Goal: Navigation & Orientation: Understand site structure

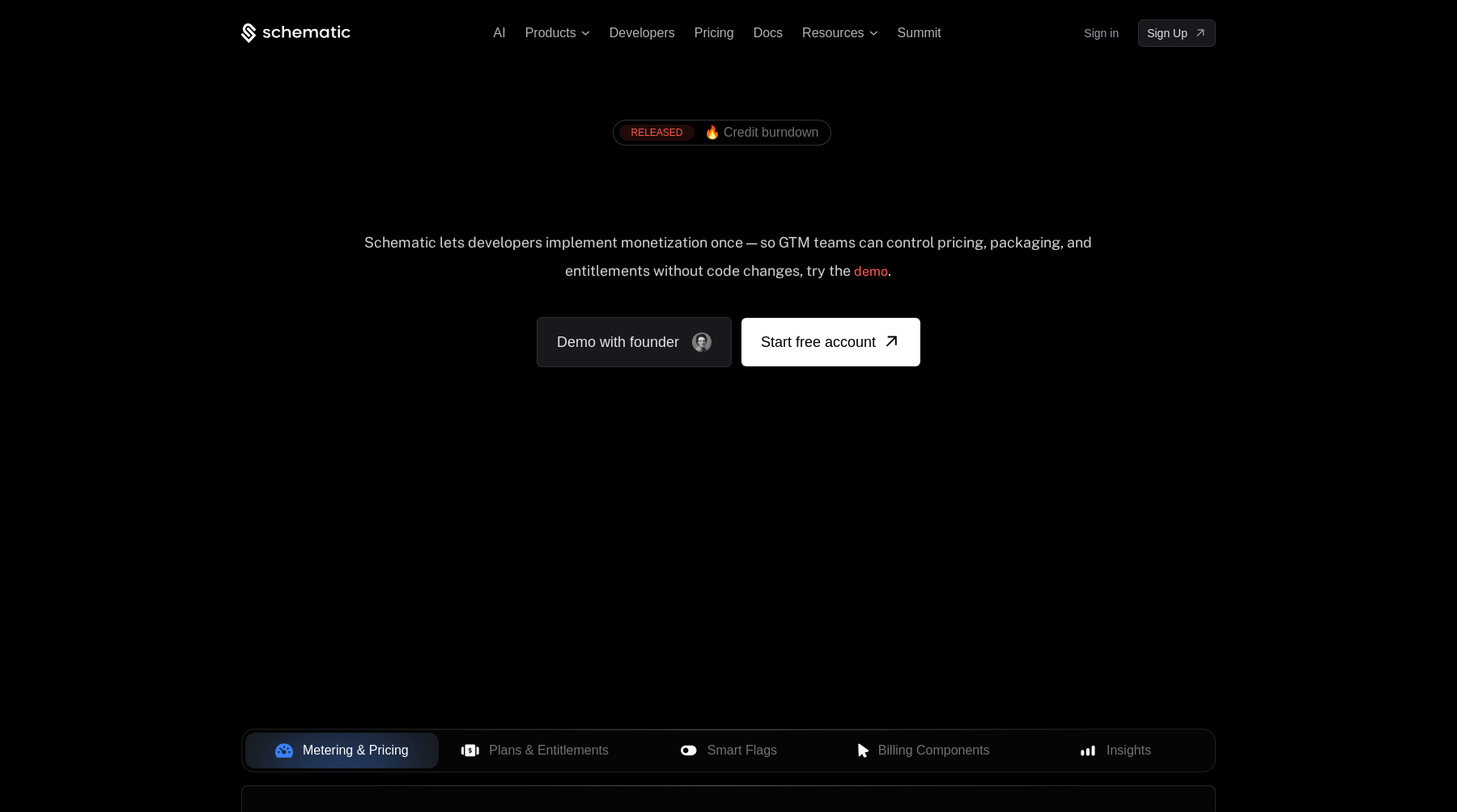
click at [1091, 35] on link "Sign in" at bounding box center [1101, 33] width 35 height 26
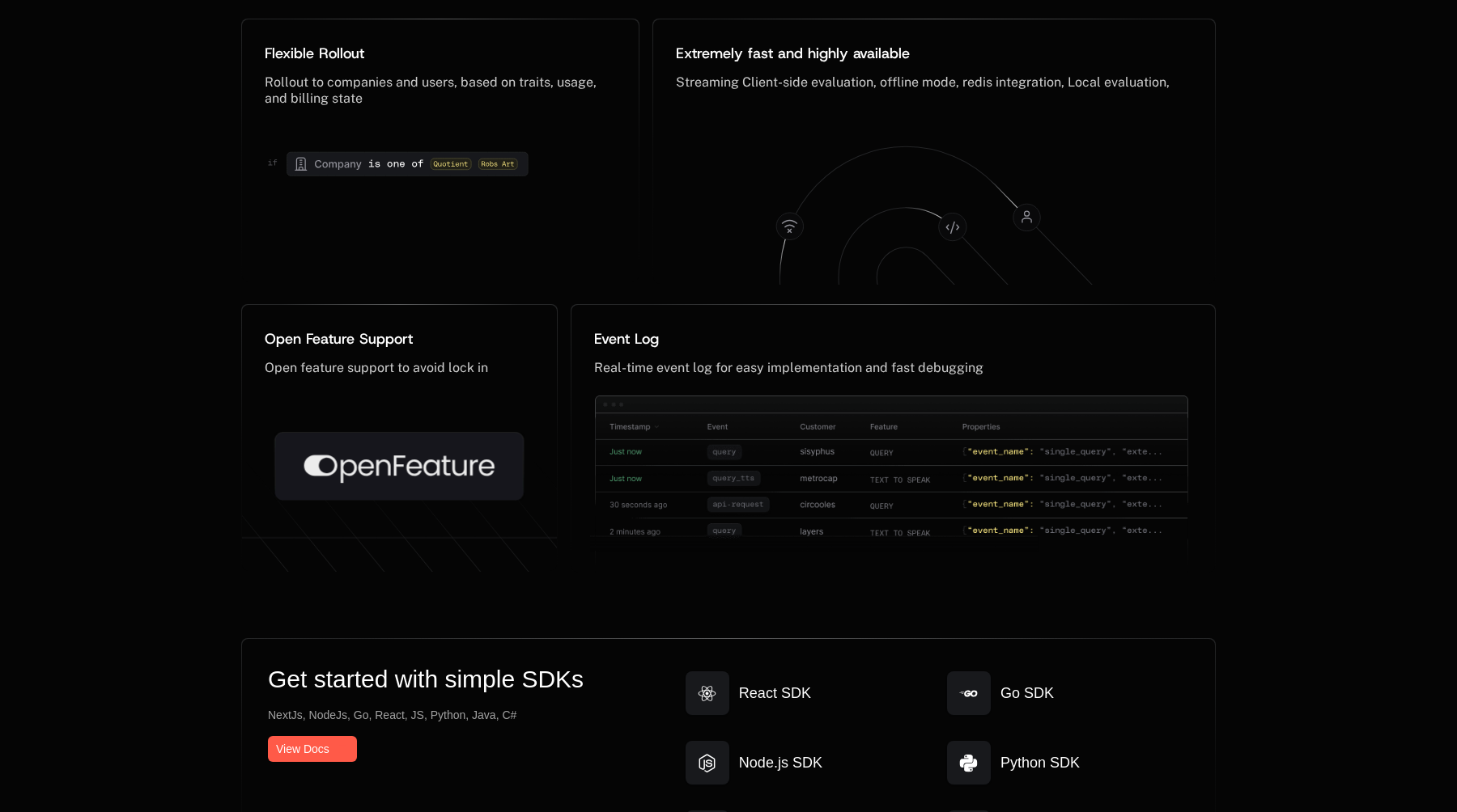
scroll to position [8101, 0]
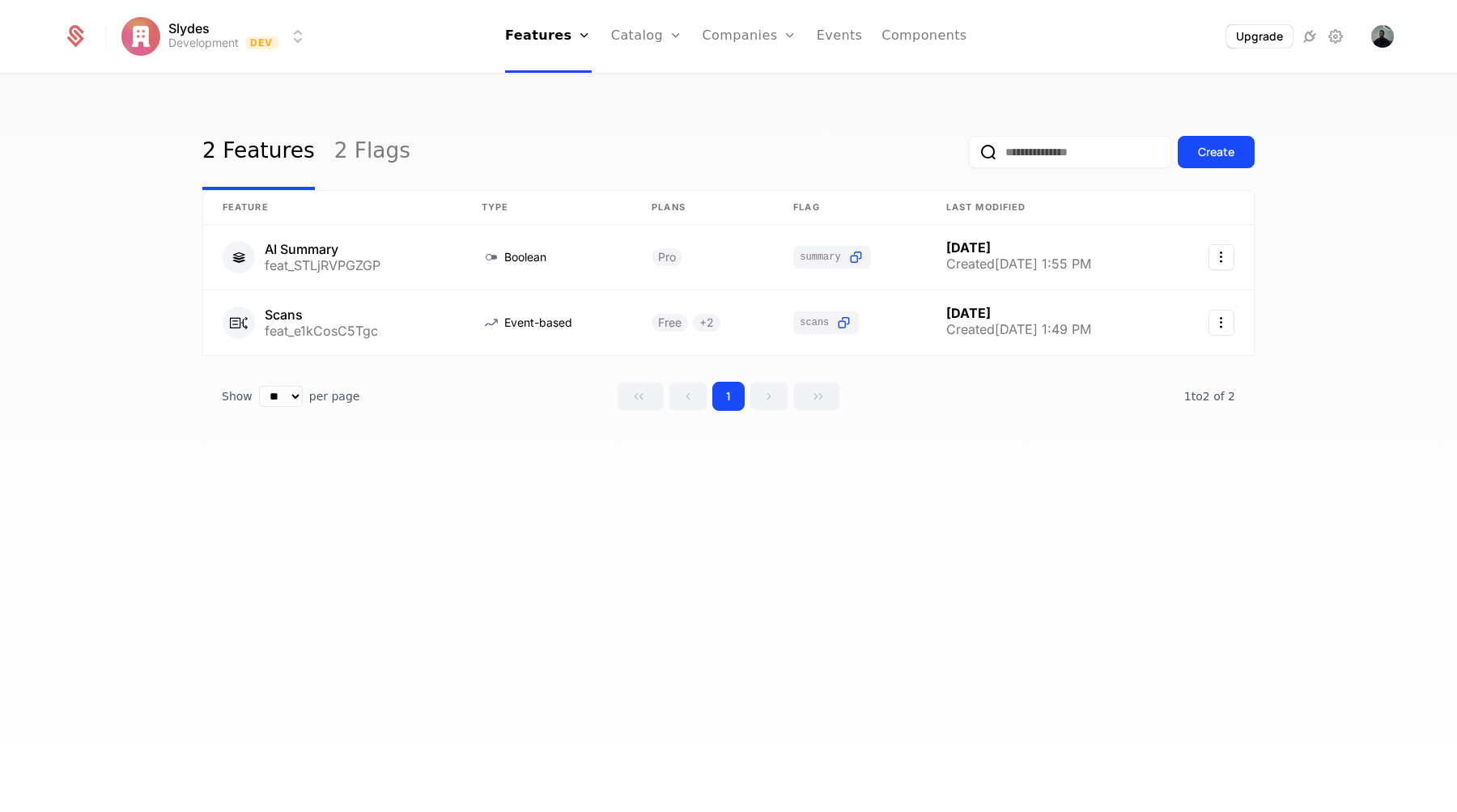
click at [901, 41] on link "Components" at bounding box center [924, 36] width 85 height 73
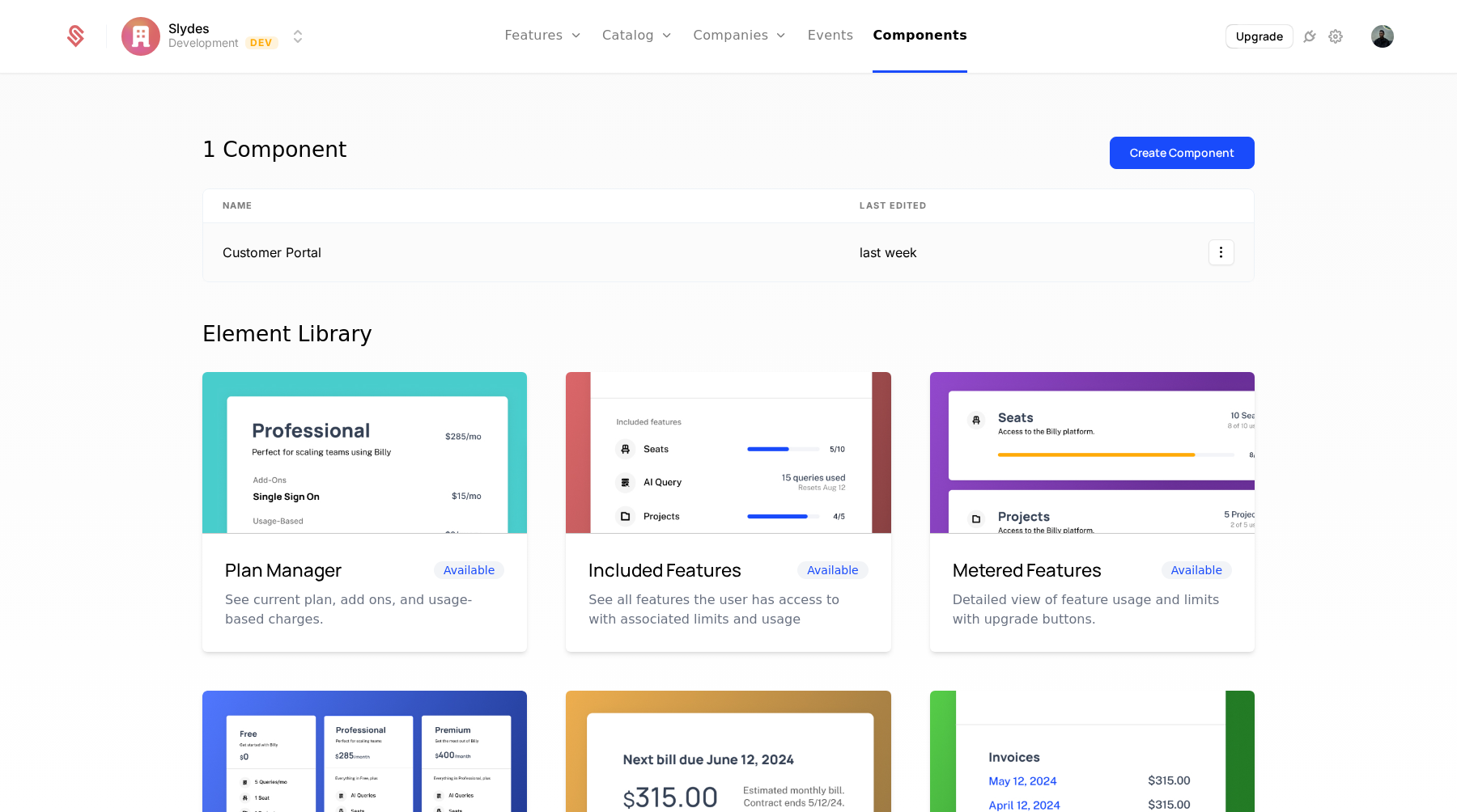
click at [719, 232] on td "Customer Portal" at bounding box center [522, 252] width 637 height 58
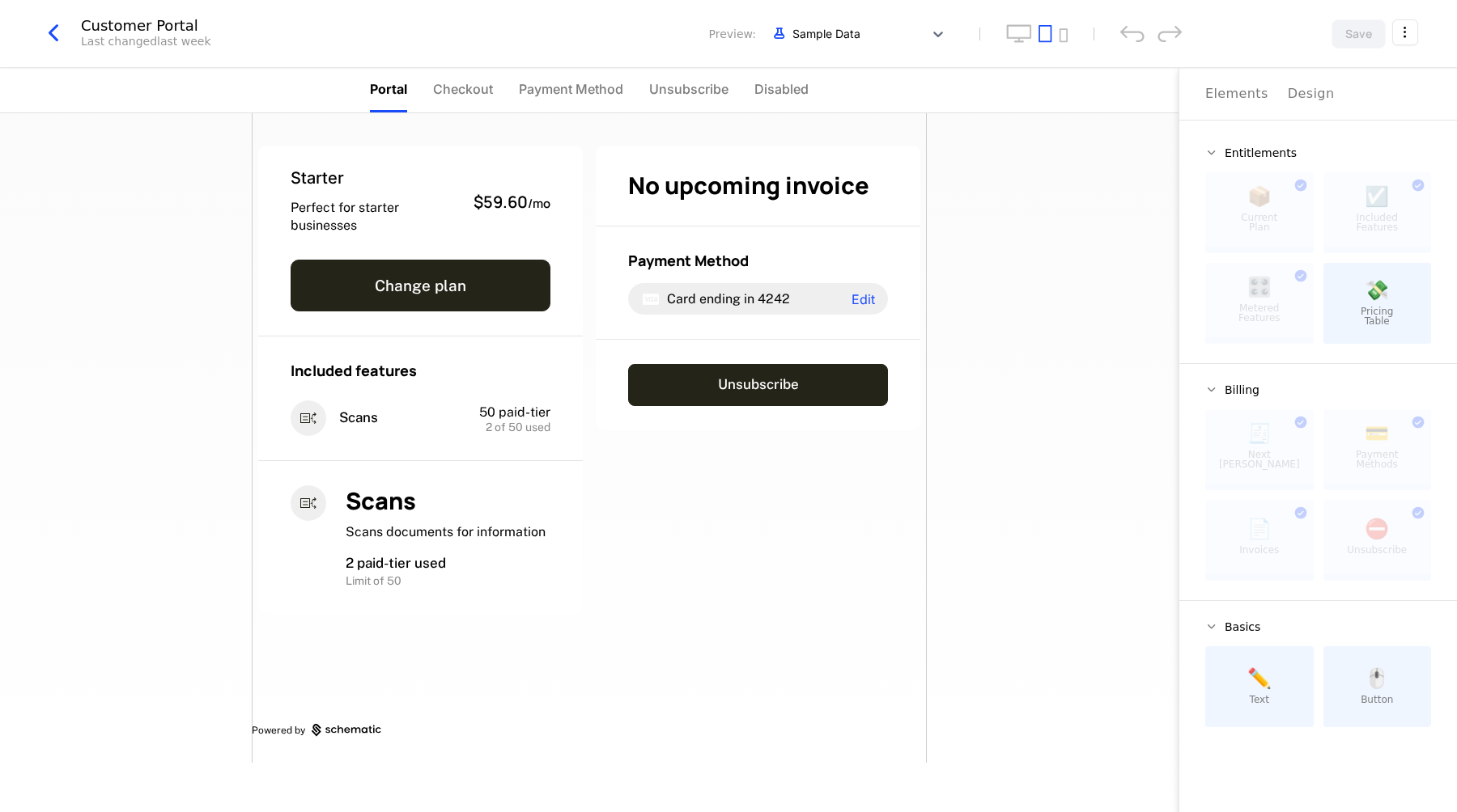
click at [1291, 95] on div "Design" at bounding box center [1311, 94] width 47 height 20
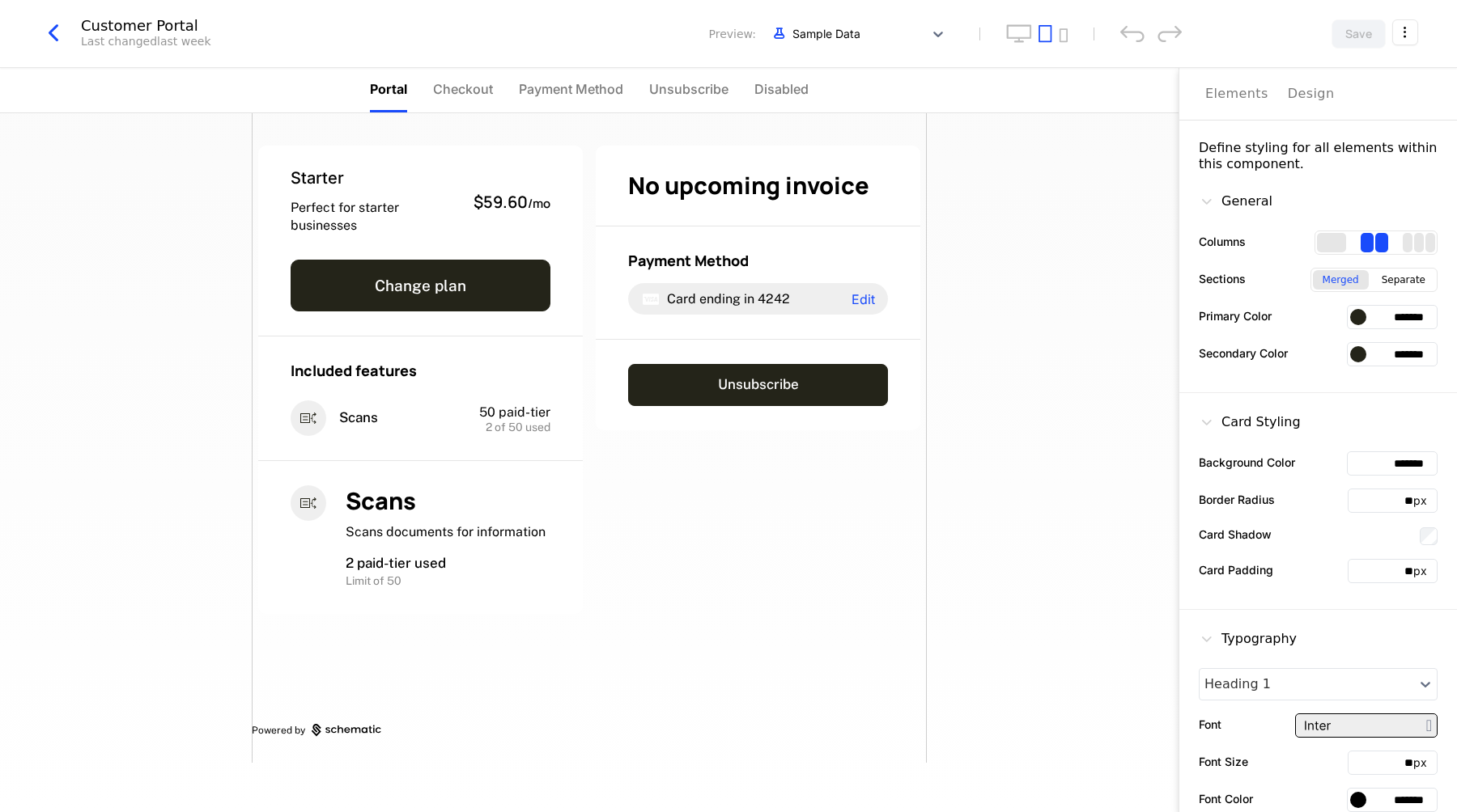
click at [1250, 96] on div "Elements" at bounding box center [1236, 94] width 63 height 20
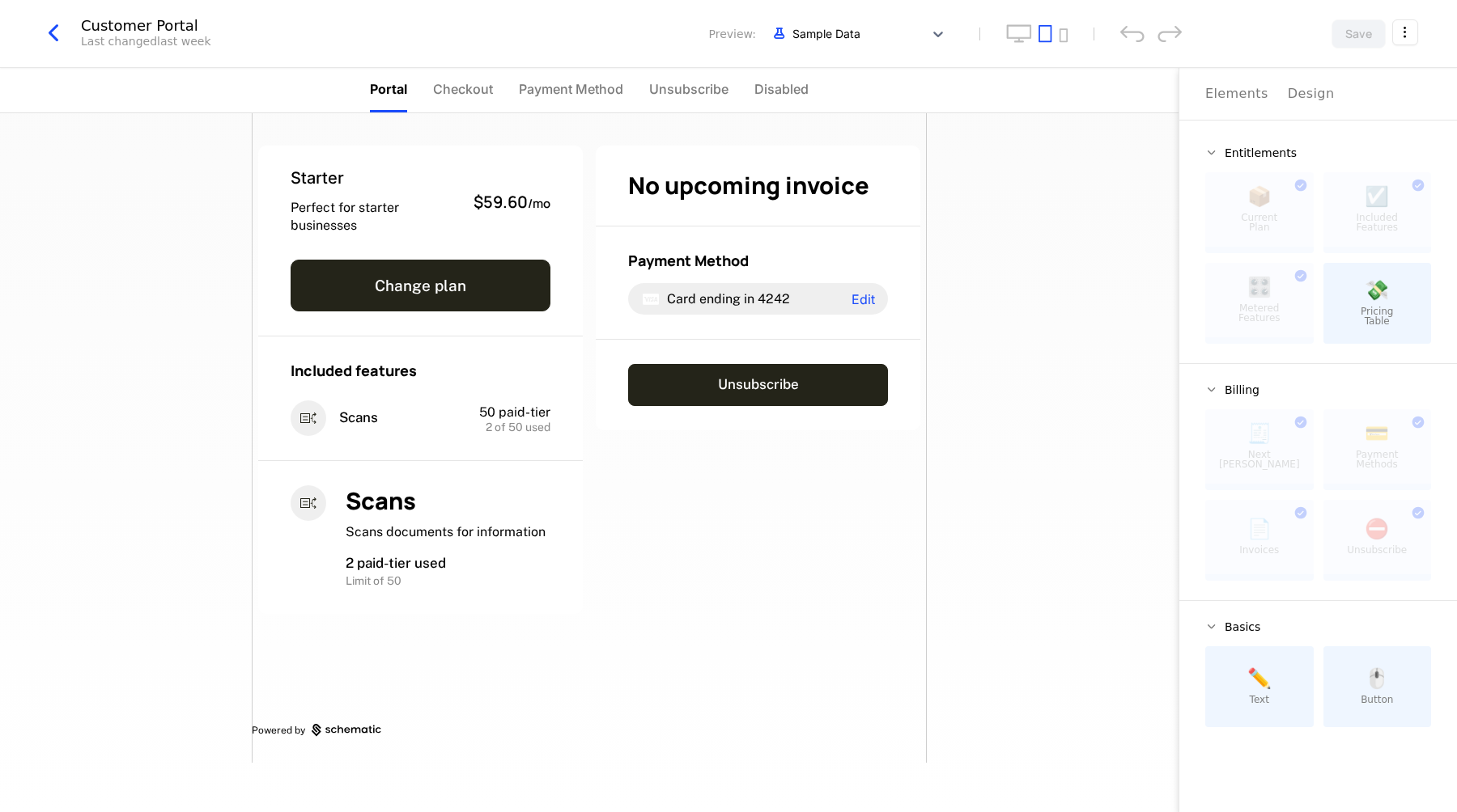
click at [1308, 90] on div "Design" at bounding box center [1311, 94] width 47 height 20
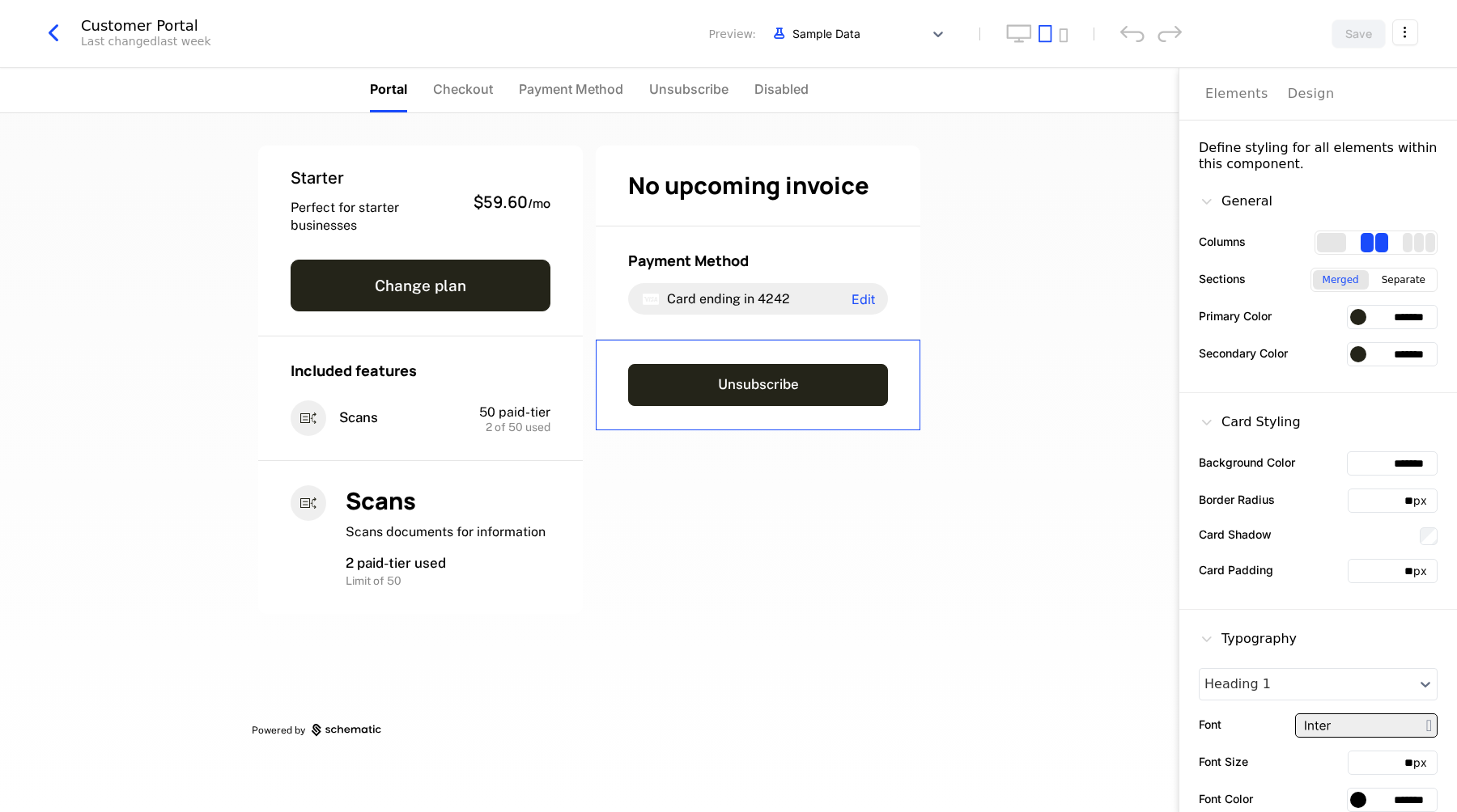
click at [722, 360] on div "Unsubscribe" at bounding box center [758, 385] width 324 height 90
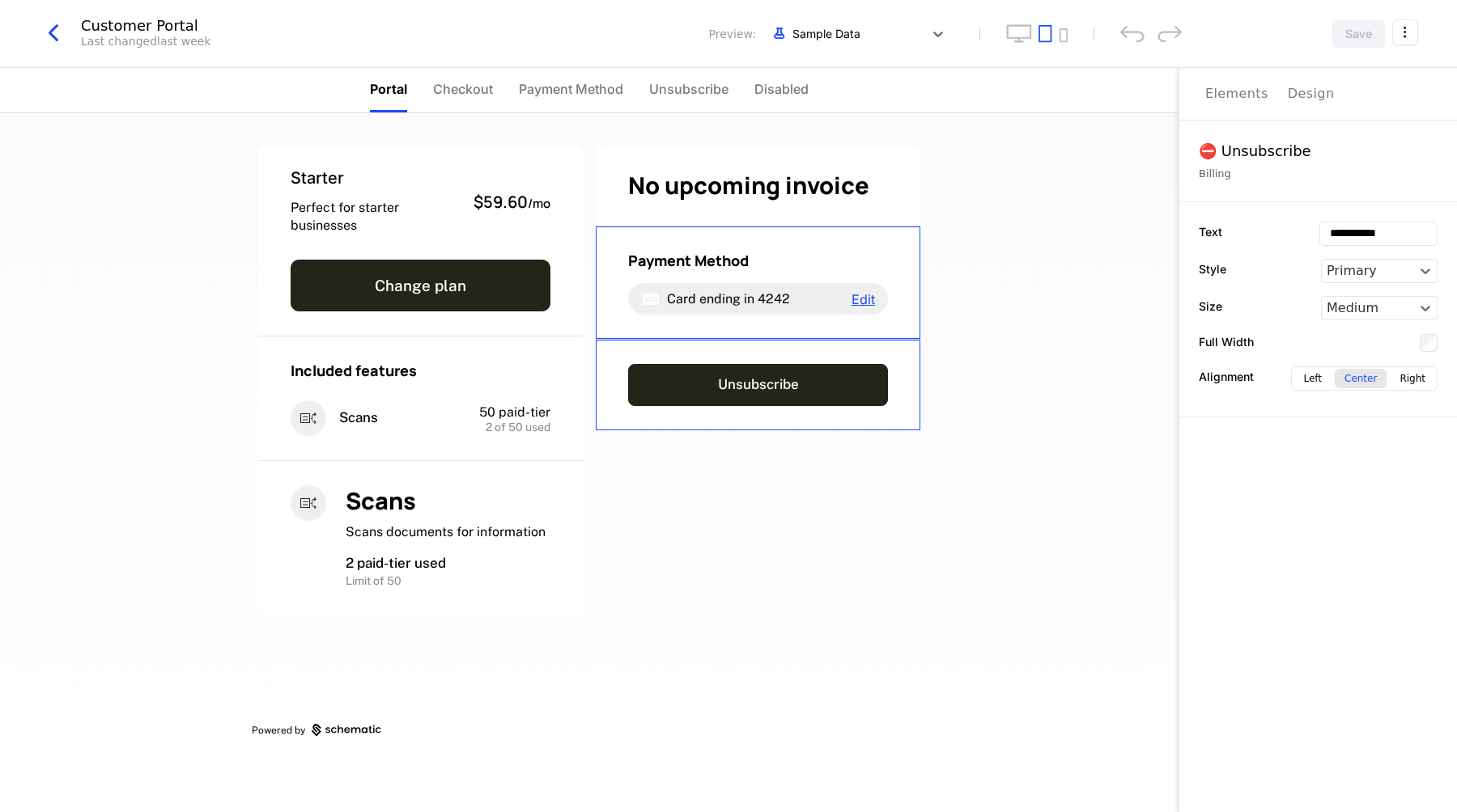
click at [860, 302] on span "Edit" at bounding box center [863, 299] width 24 height 13
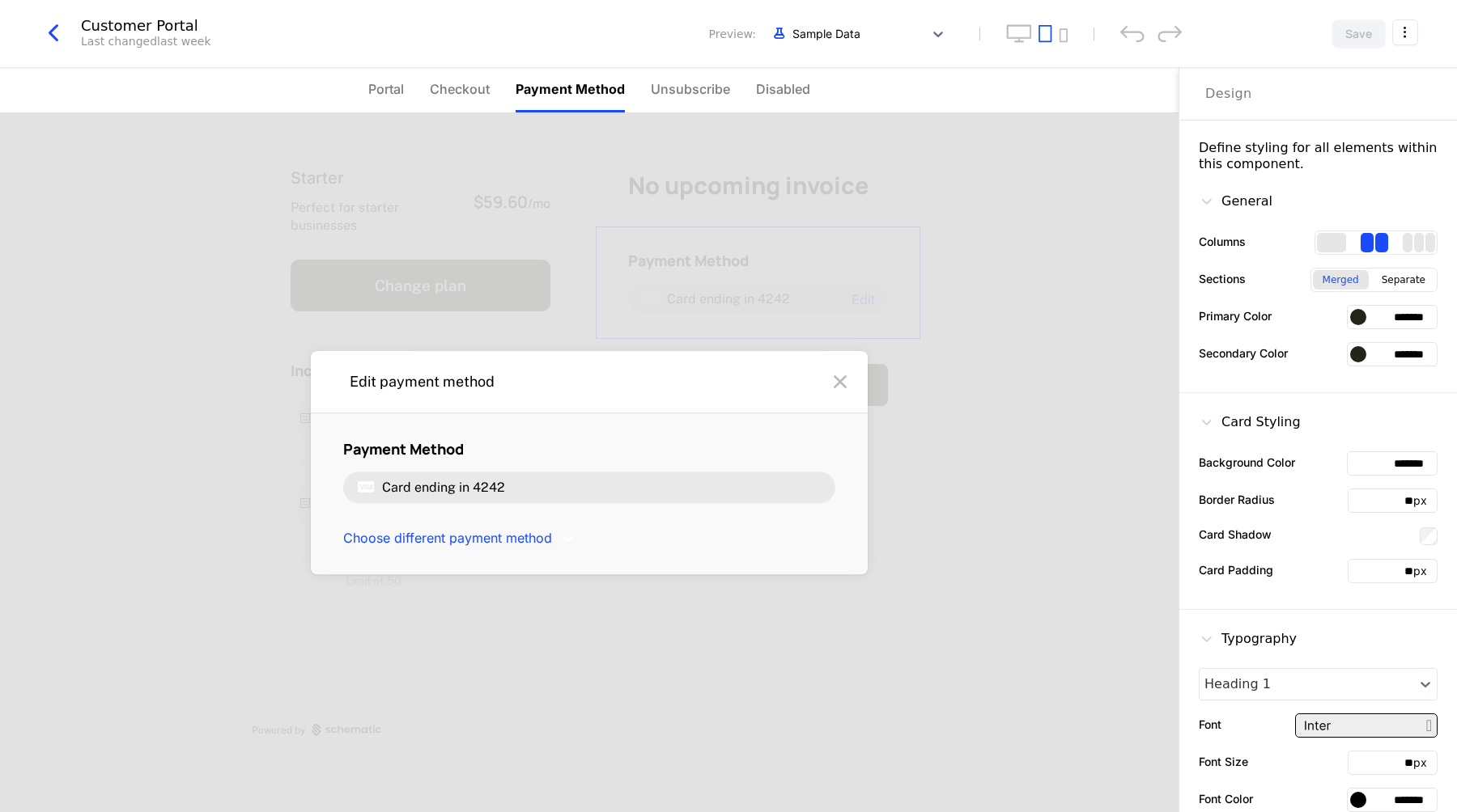
scroll to position [173, 0]
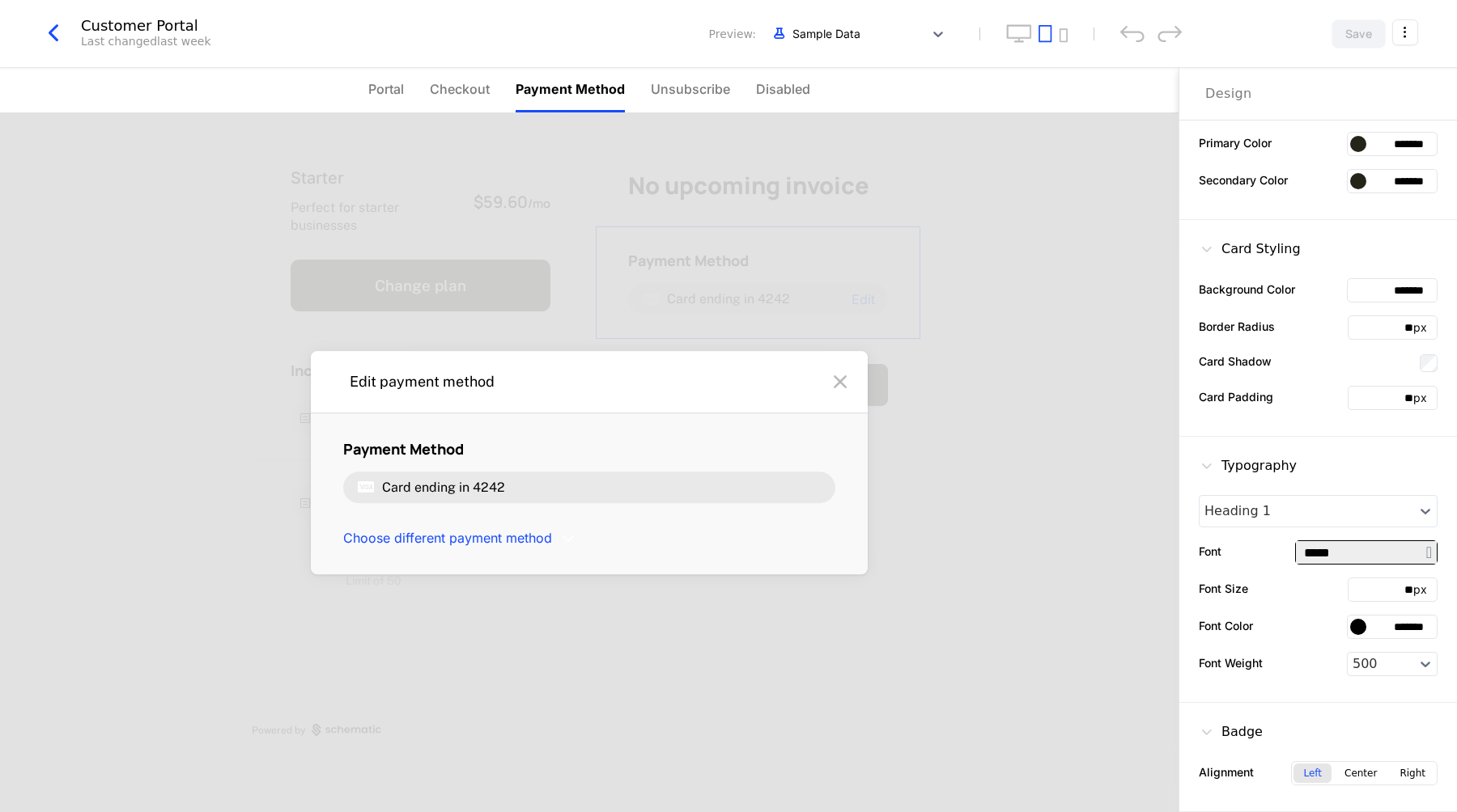
click at [1367, 548] on input "*****" at bounding box center [1366, 553] width 141 height 23
type input "**********"
click at [1351, 33] on button "Save" at bounding box center [1359, 34] width 54 height 29
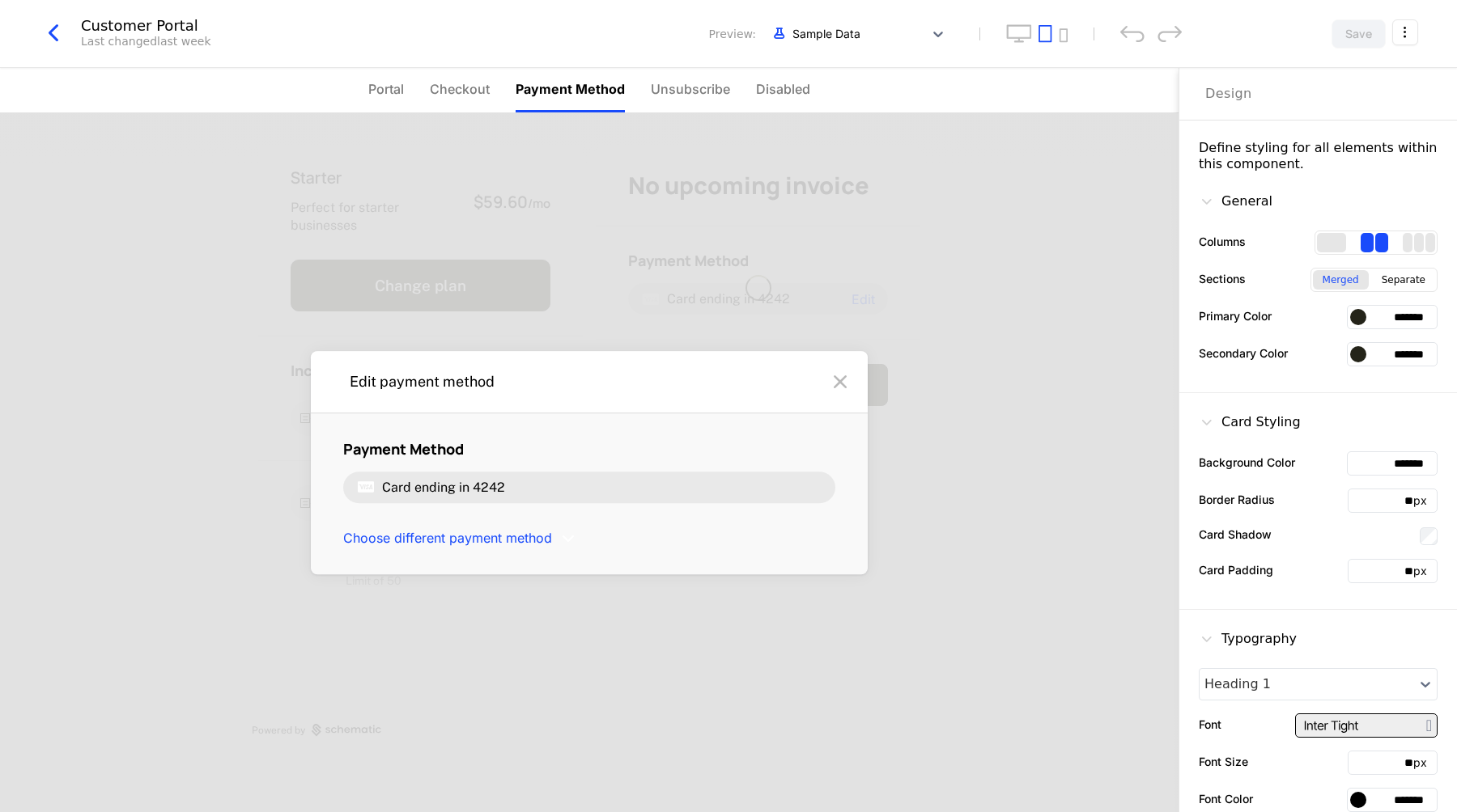
click at [840, 388] on icon at bounding box center [840, 381] width 26 height 26
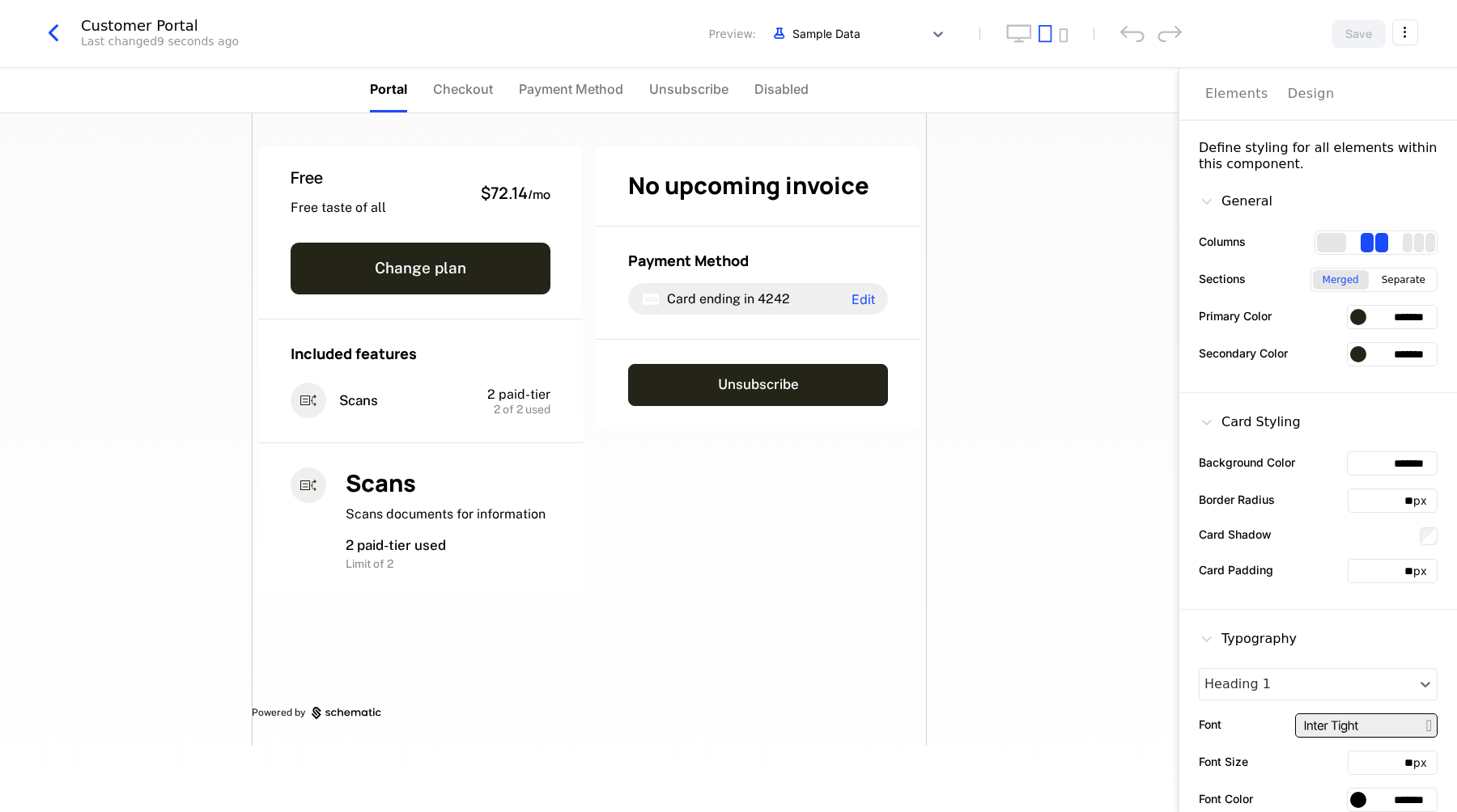
click at [493, 104] on ul "Portal Checkout Payment Method Unsubscribe Disabled" at bounding box center [589, 90] width 439 height 44
click at [467, 90] on span "Checkout" at bounding box center [463, 89] width 60 height 20
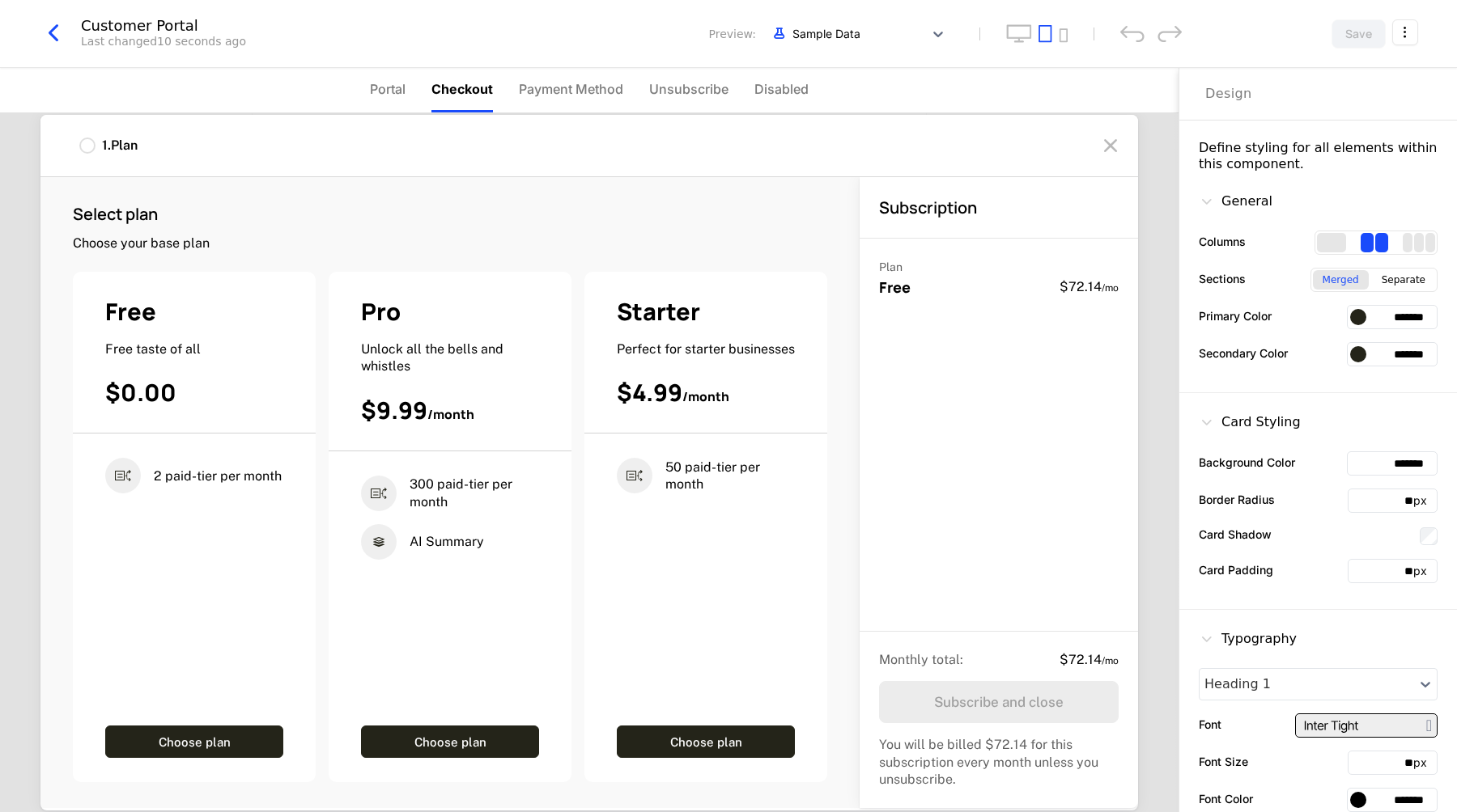
click at [571, 93] on span "Payment Method" at bounding box center [570, 89] width 105 height 20
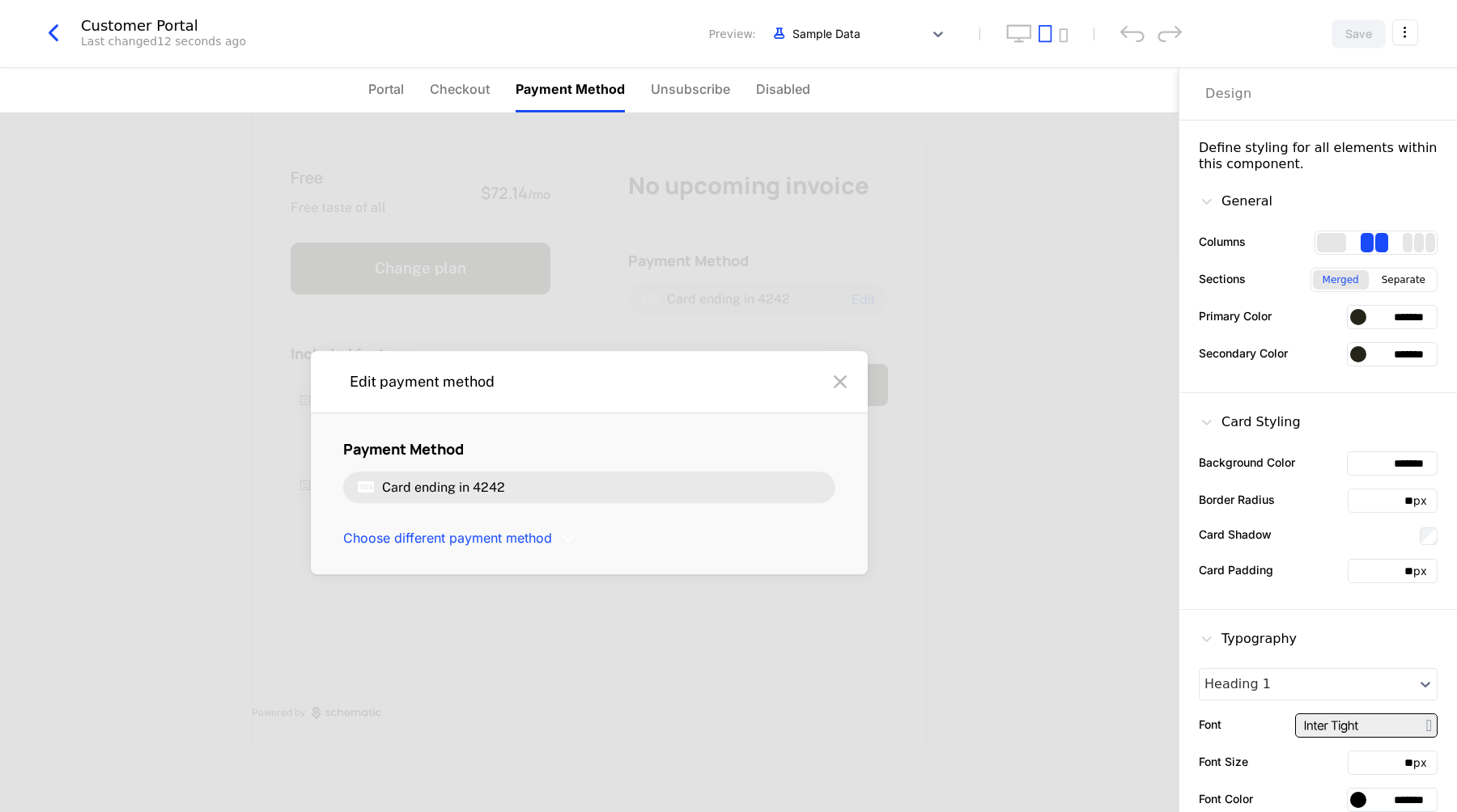
click at [664, 95] on span "Unsubscribe" at bounding box center [691, 89] width 79 height 20
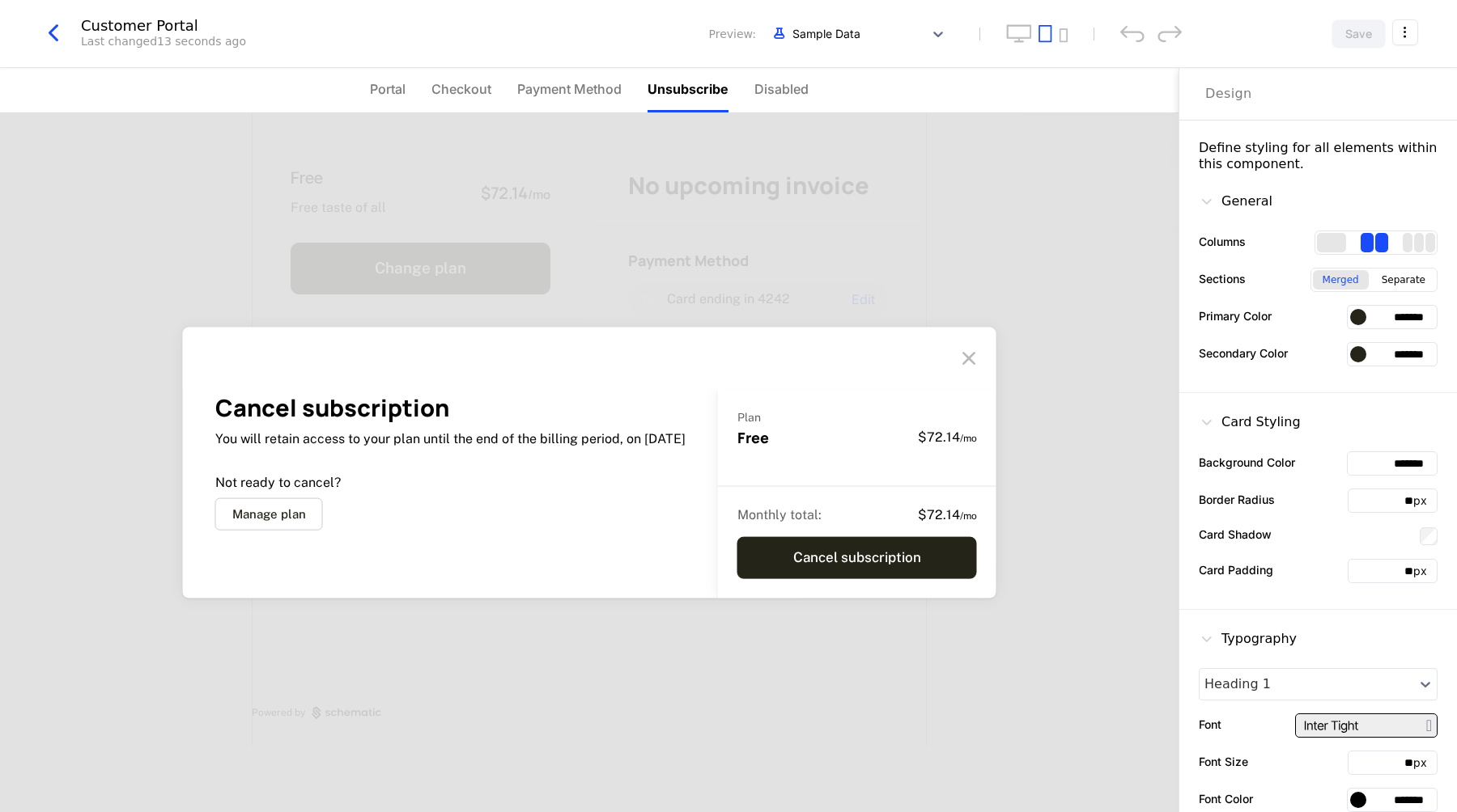
click at [783, 90] on span "Disabled" at bounding box center [782, 89] width 54 height 20
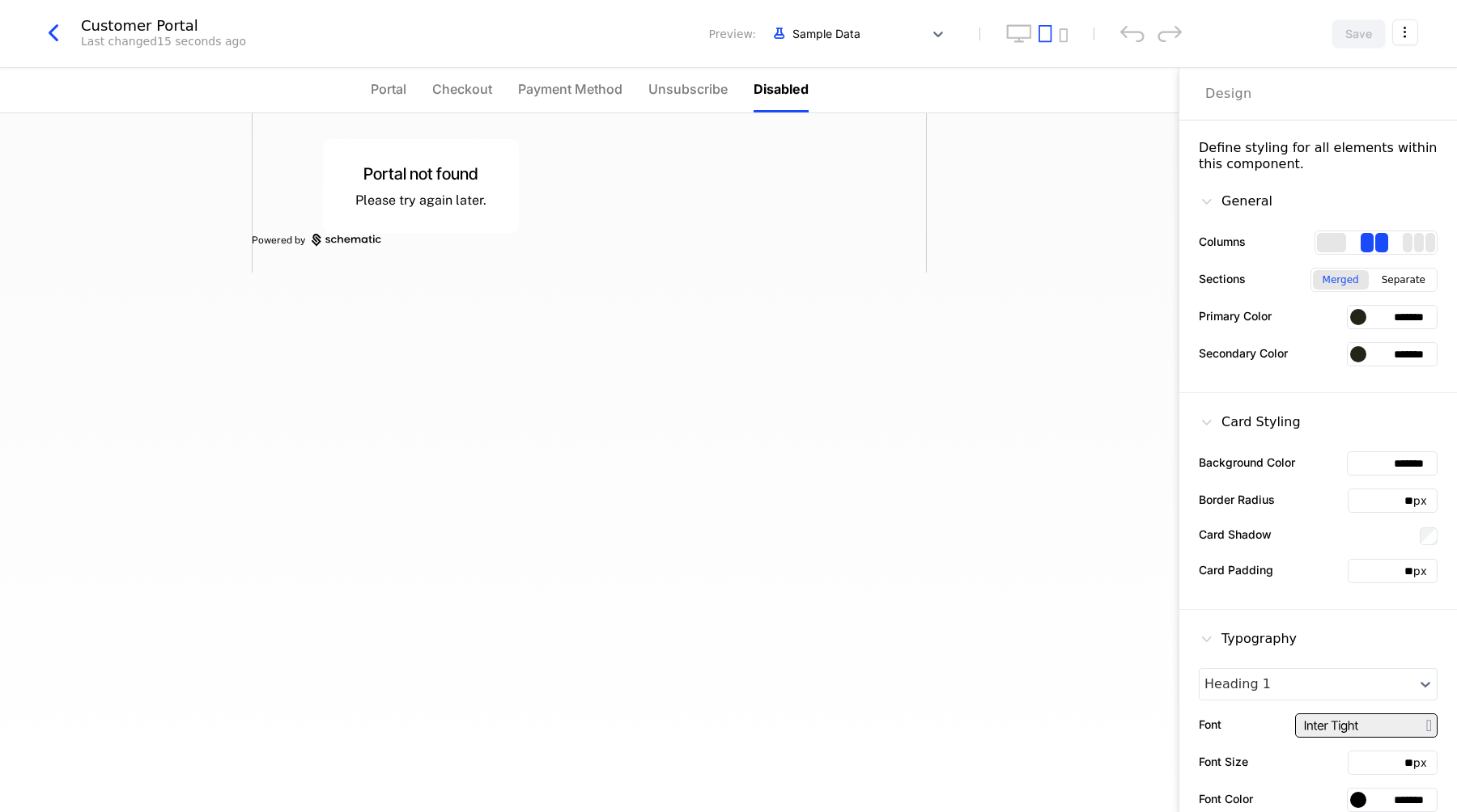
click at [710, 90] on span "Unsubscribe" at bounding box center [688, 89] width 79 height 20
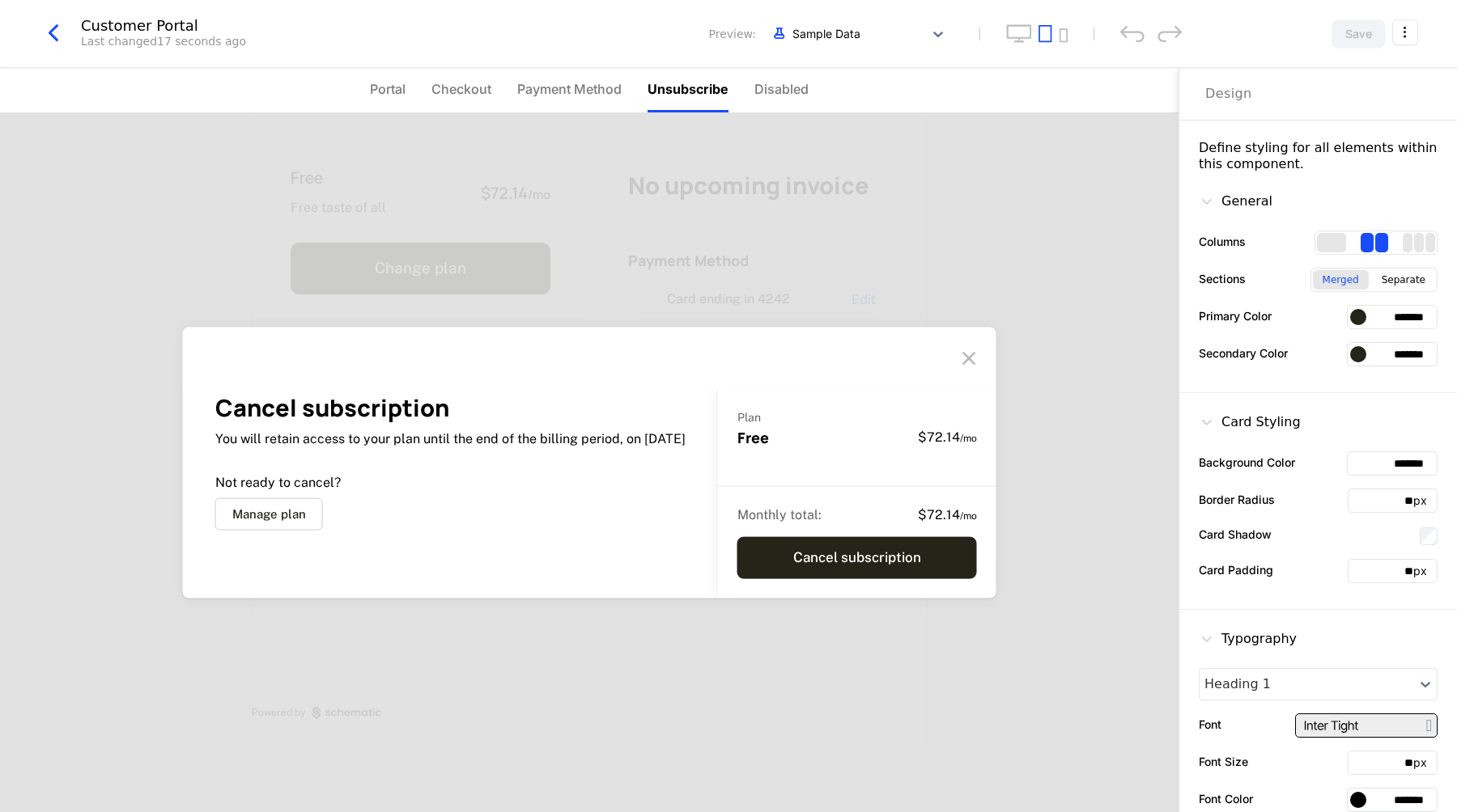
click at [614, 90] on span "Payment Method" at bounding box center [569, 89] width 105 height 20
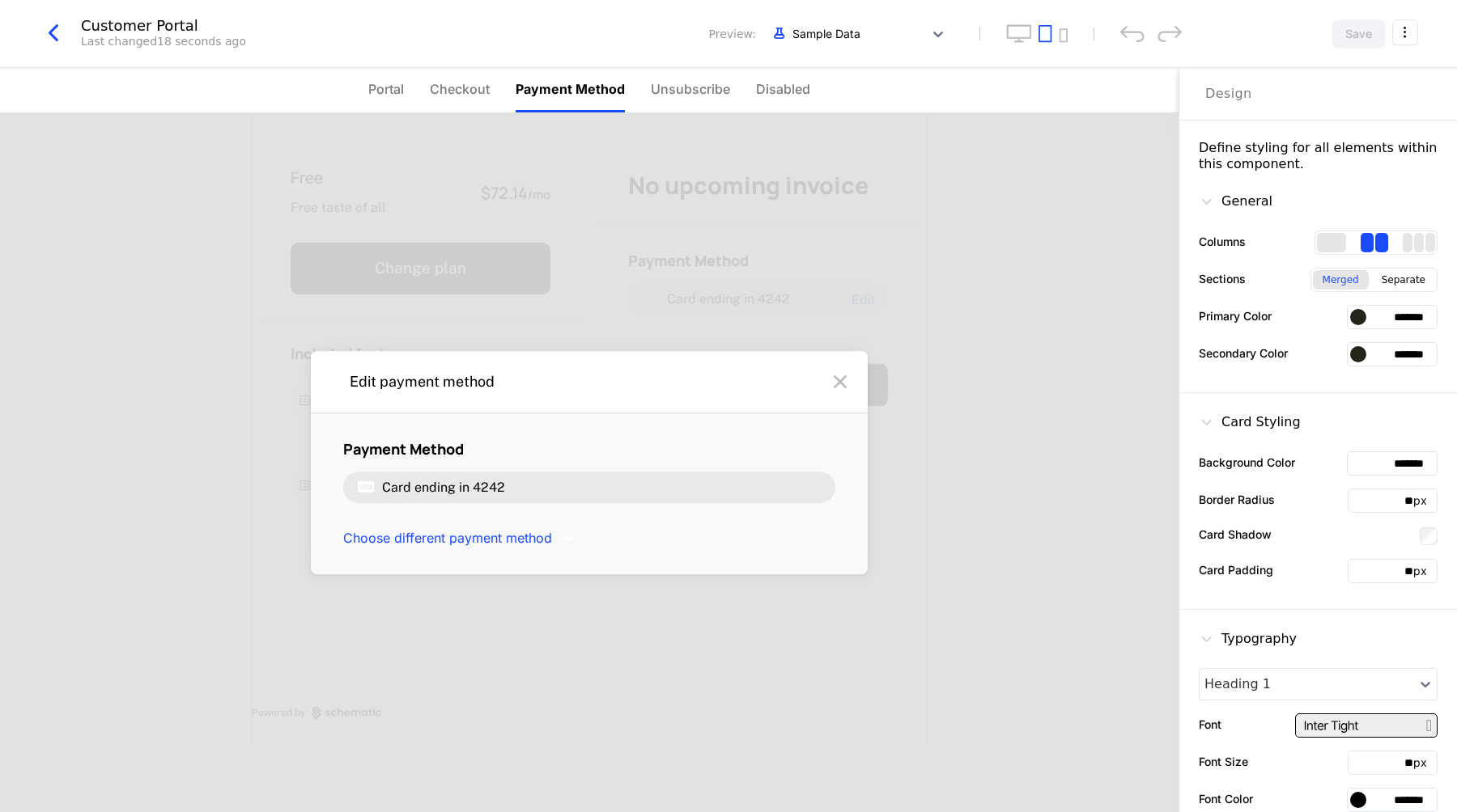
click at [480, 91] on span "Checkout" at bounding box center [459, 89] width 60 height 20
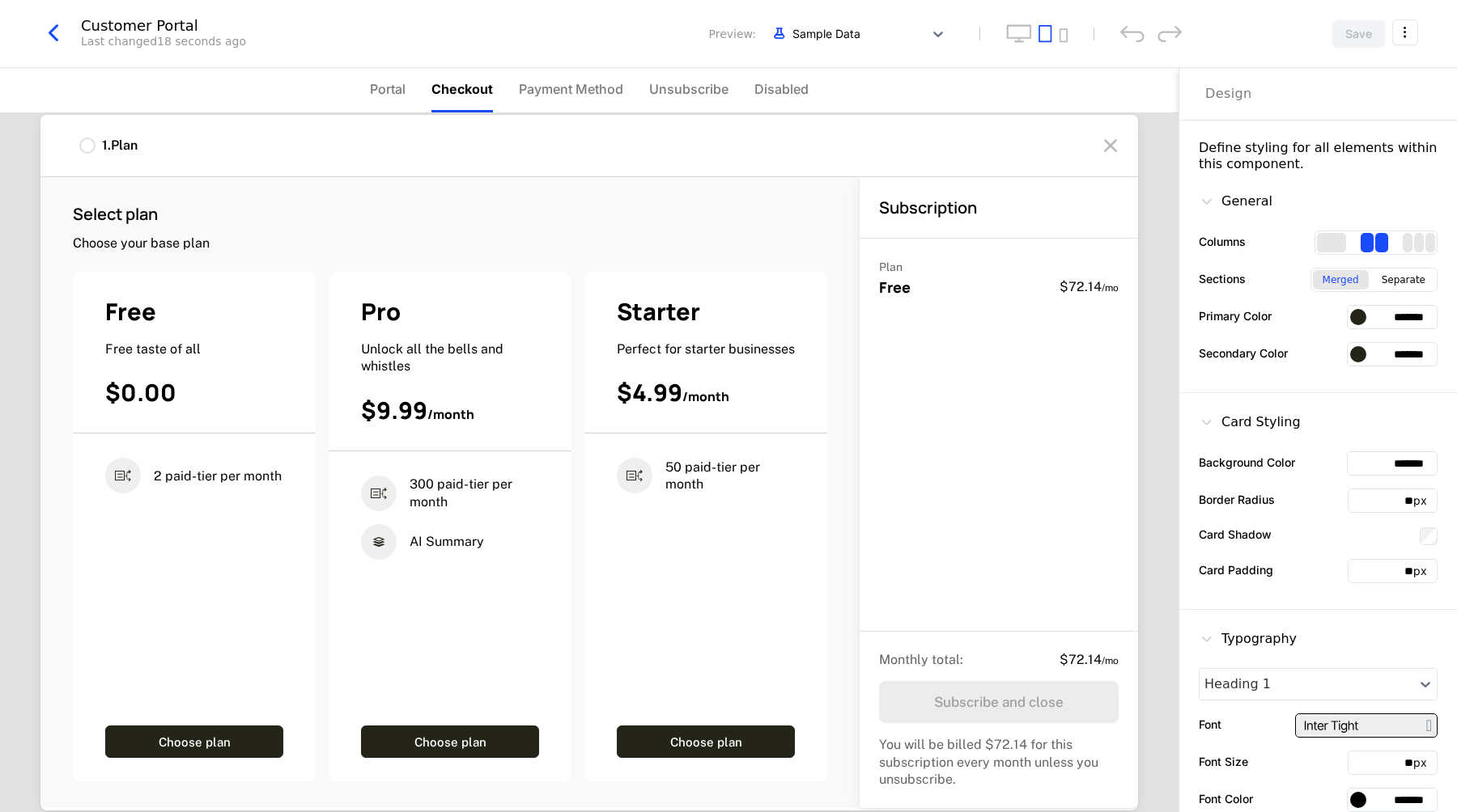
click at [390, 91] on span "Portal" at bounding box center [387, 89] width 35 height 20
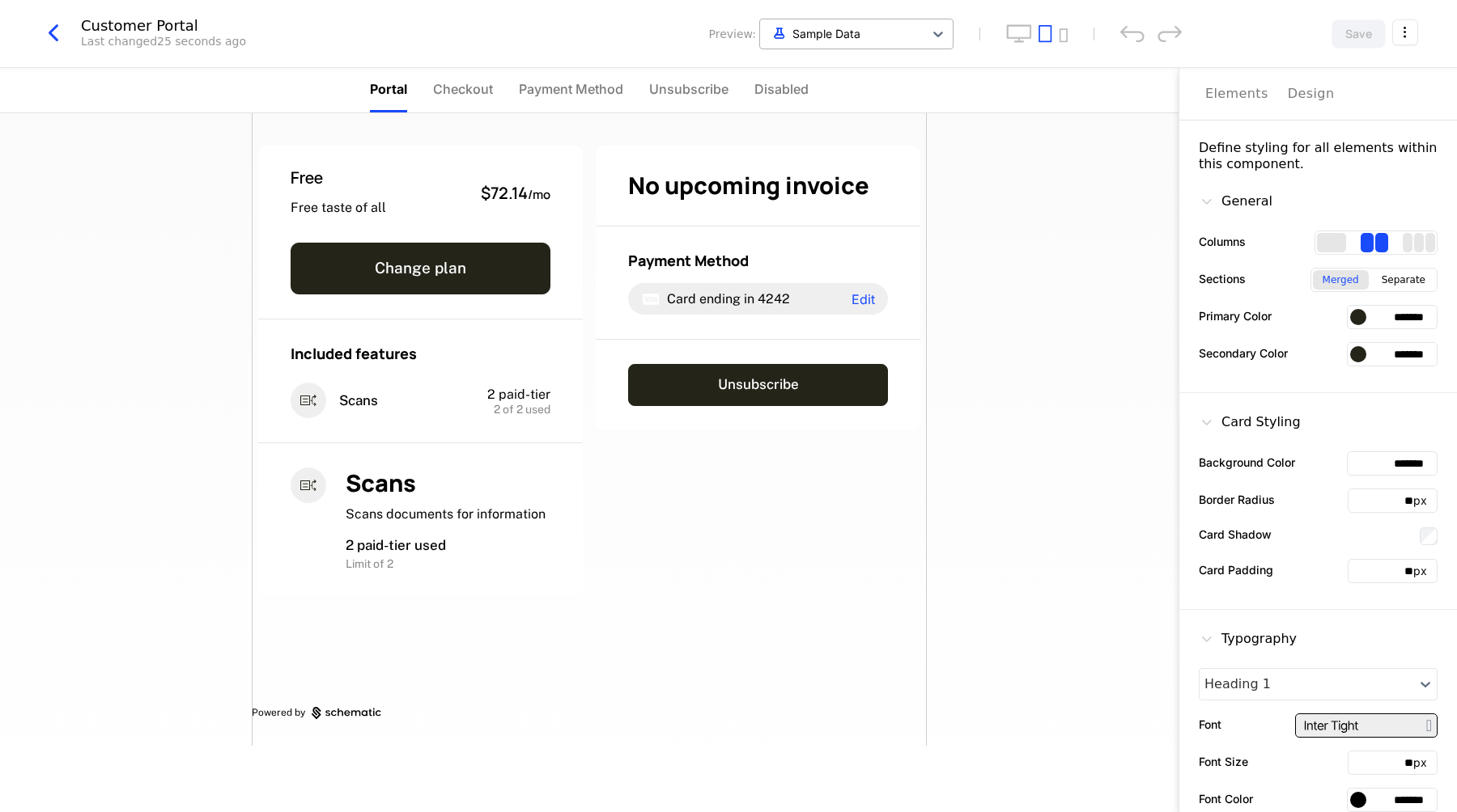
click at [835, 31] on div at bounding box center [841, 34] width 147 height 21
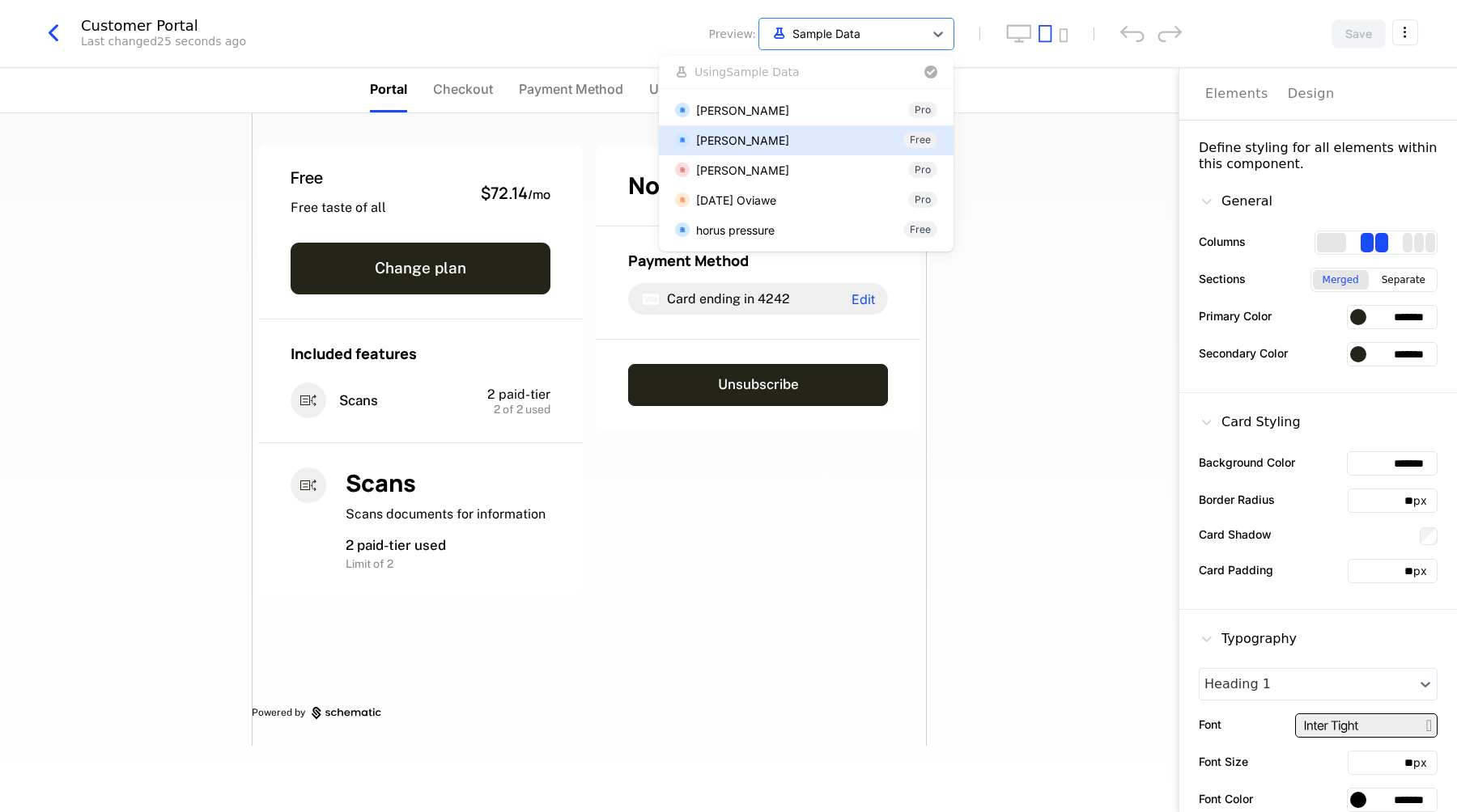
click at [761, 136] on div "Benjamin Osem" at bounding box center [742, 140] width 93 height 17
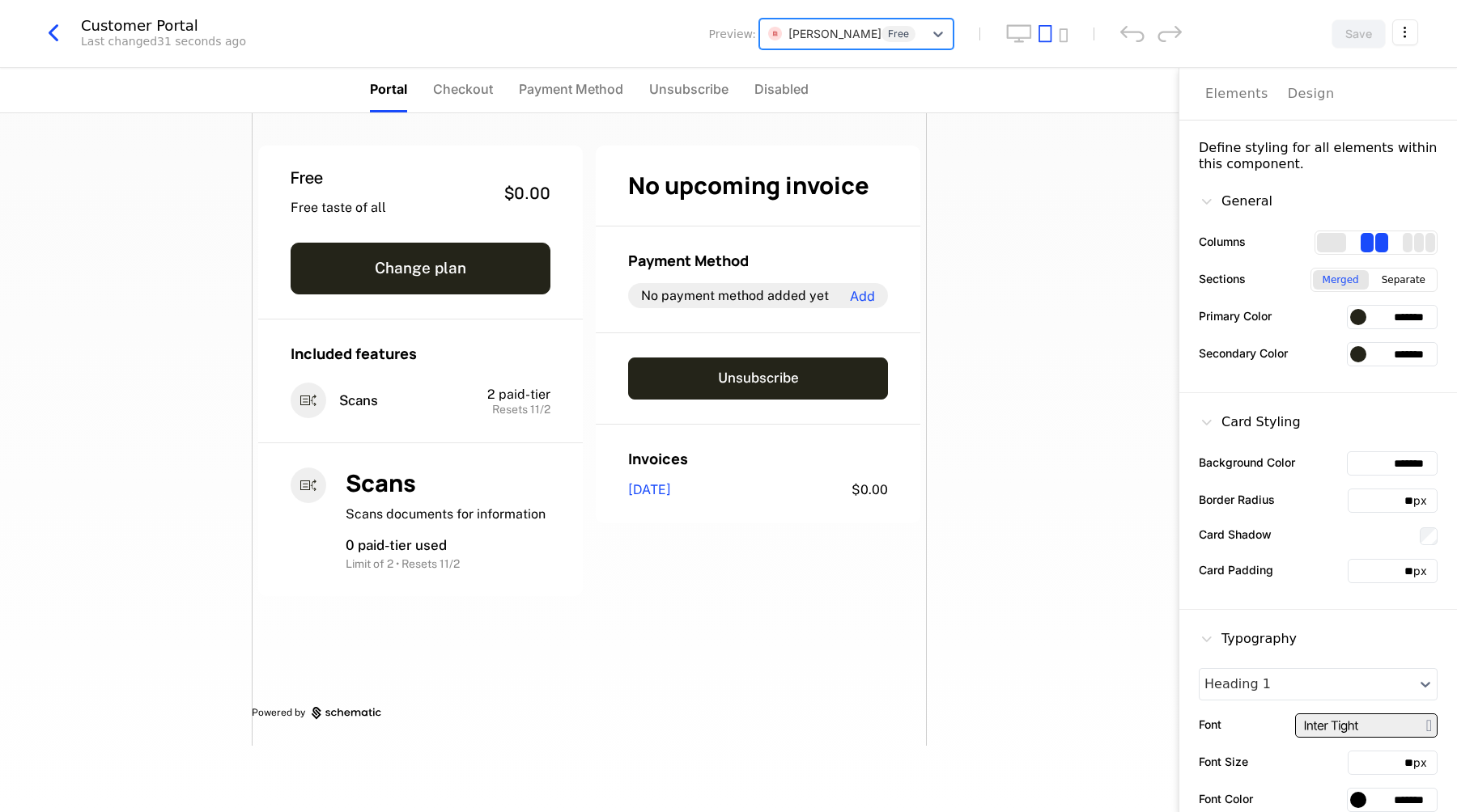
click at [819, 31] on div at bounding box center [841, 34] width 147 height 21
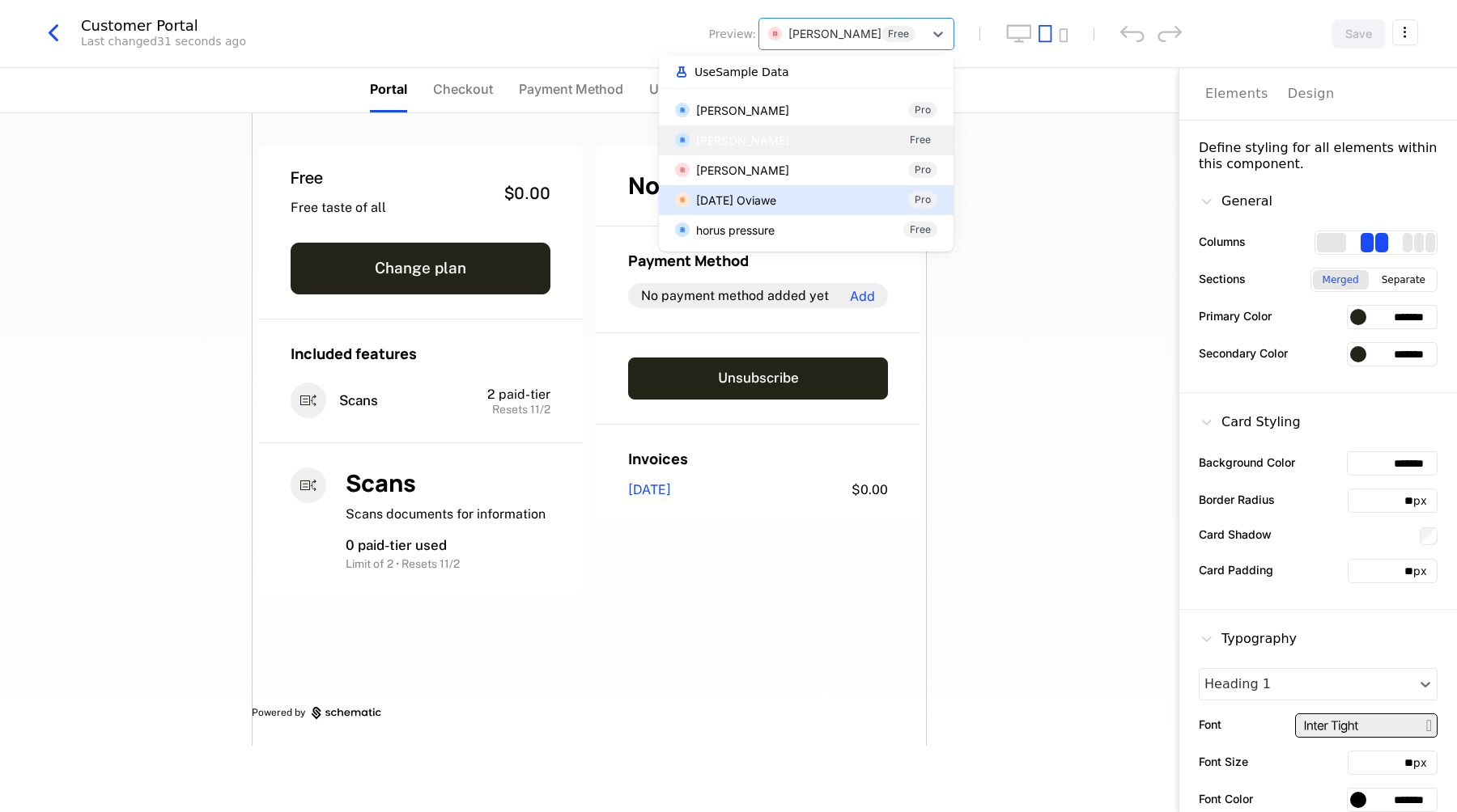
click at [739, 190] on div "Friday Oviawe Pro" at bounding box center [807, 200] width 295 height 30
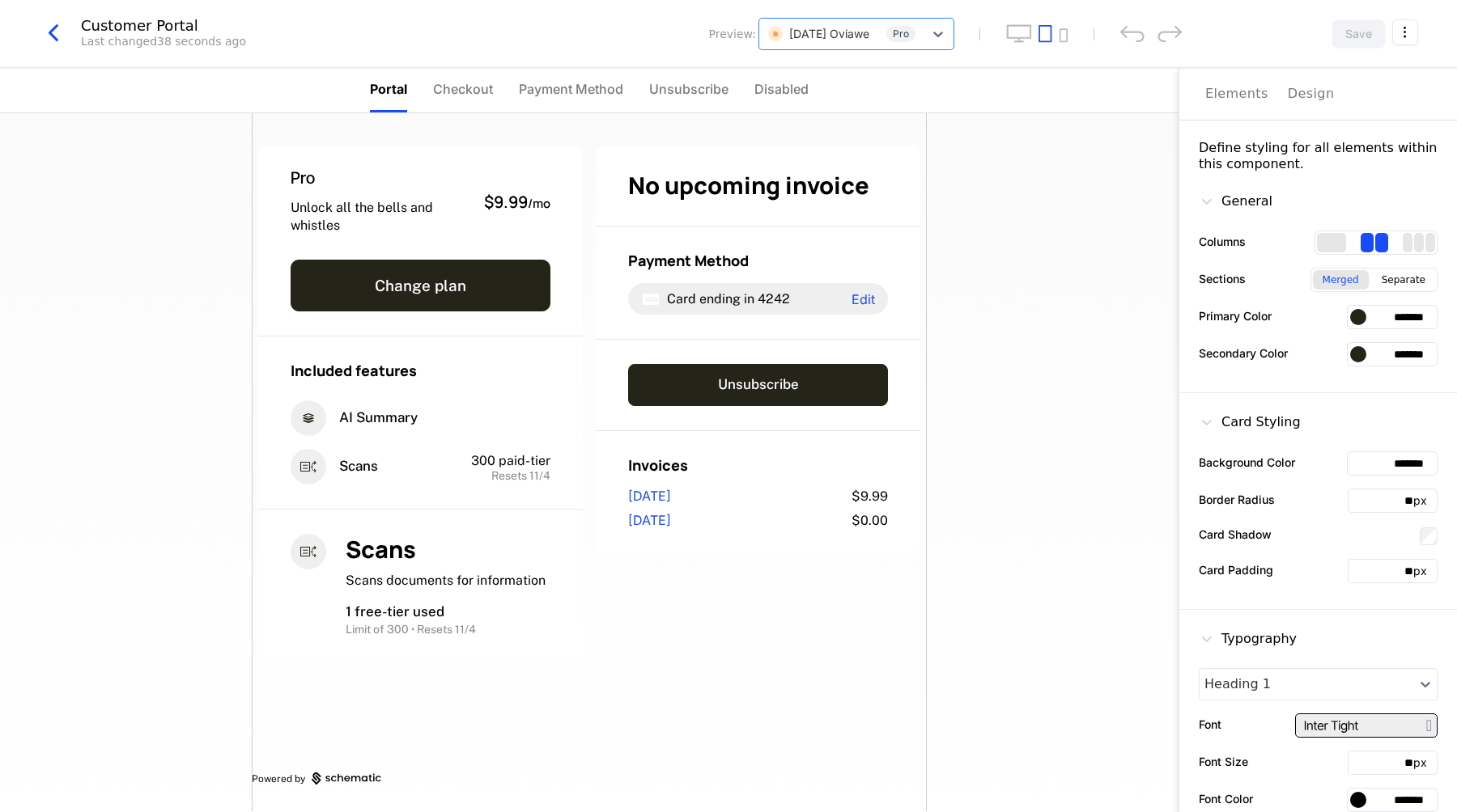
click at [45, 26] on icon "button" at bounding box center [53, 33] width 29 height 29
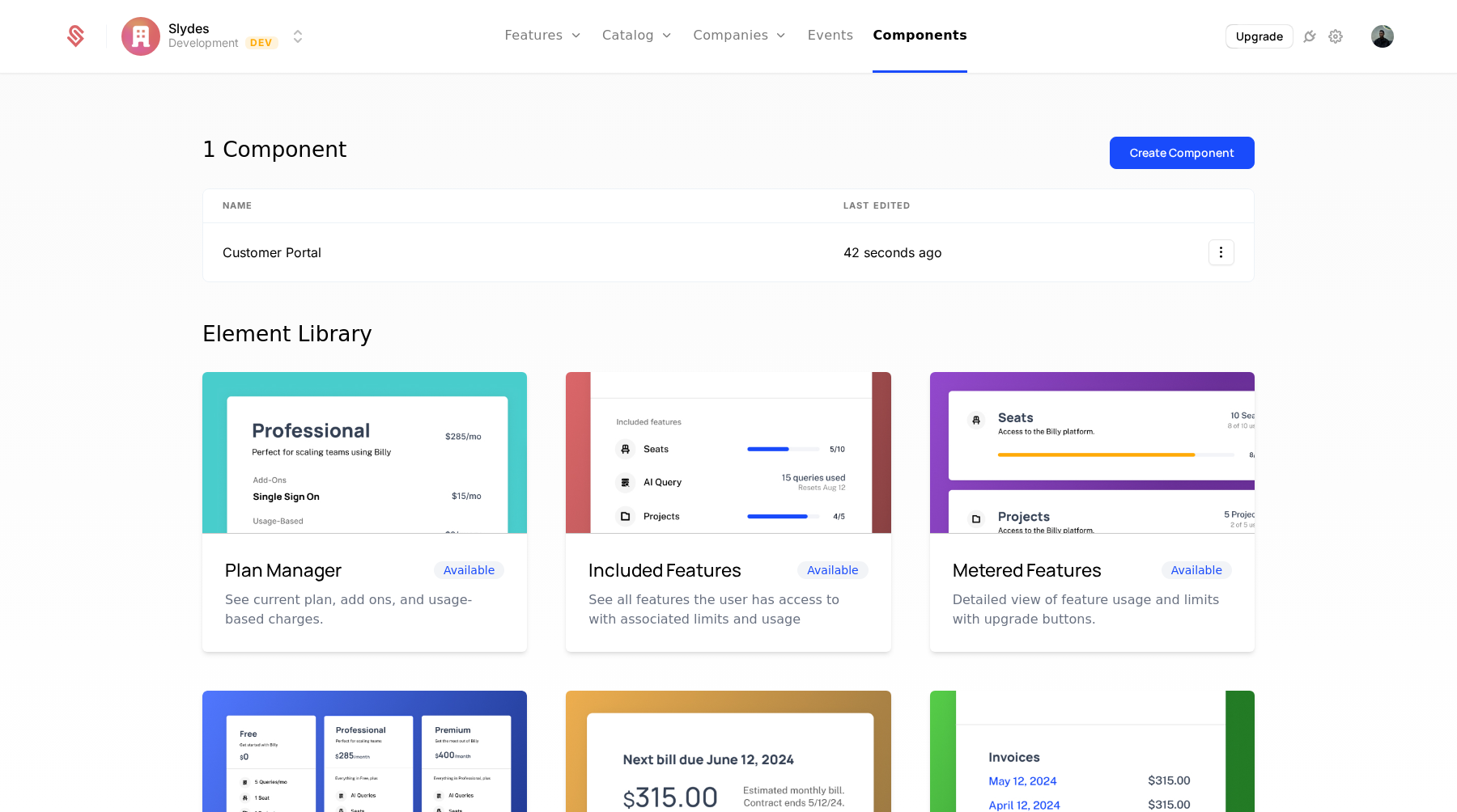
click at [1308, 33] on icon at bounding box center [1310, 36] width 20 height 20
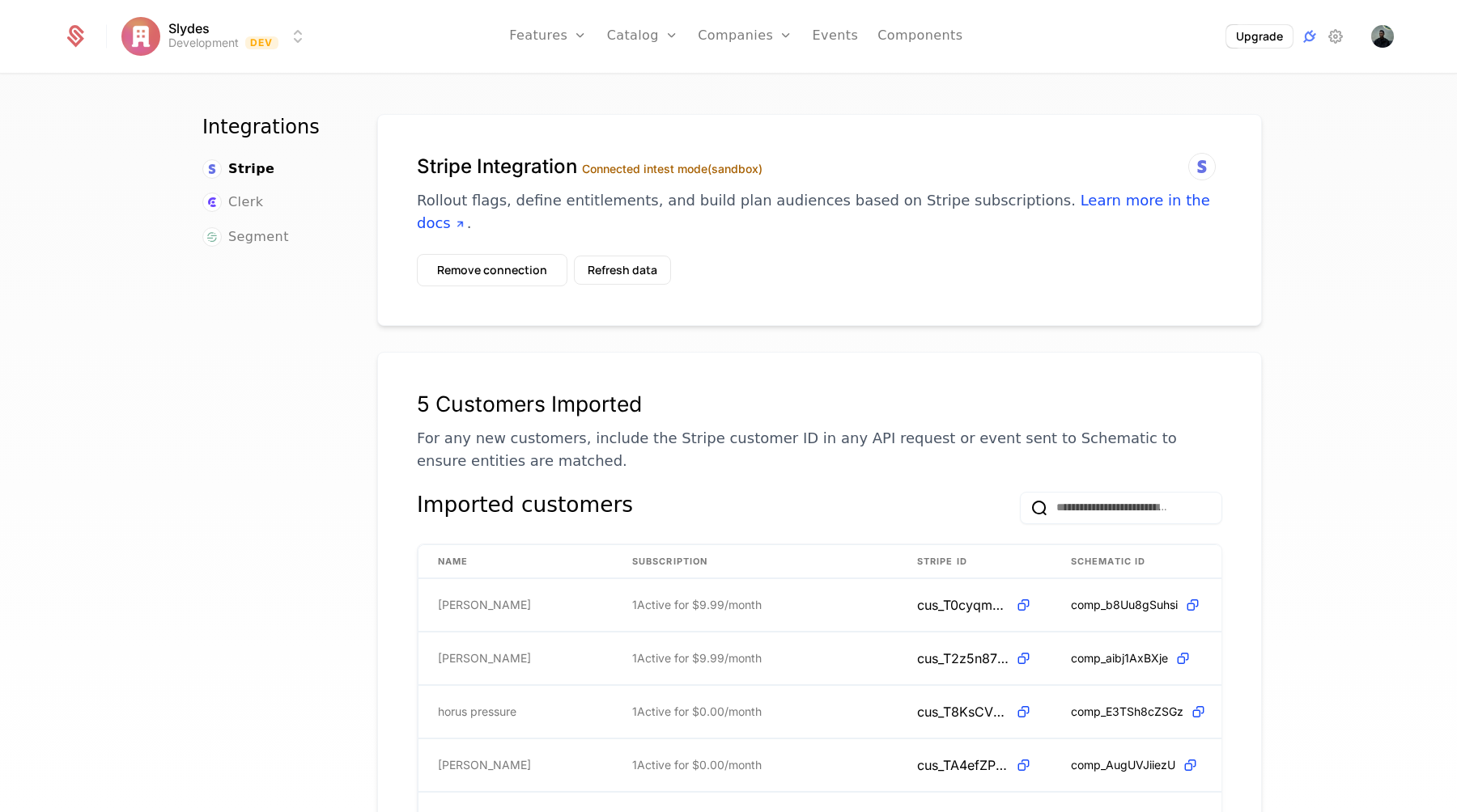
click at [1339, 33] on icon at bounding box center [1336, 36] width 20 height 20
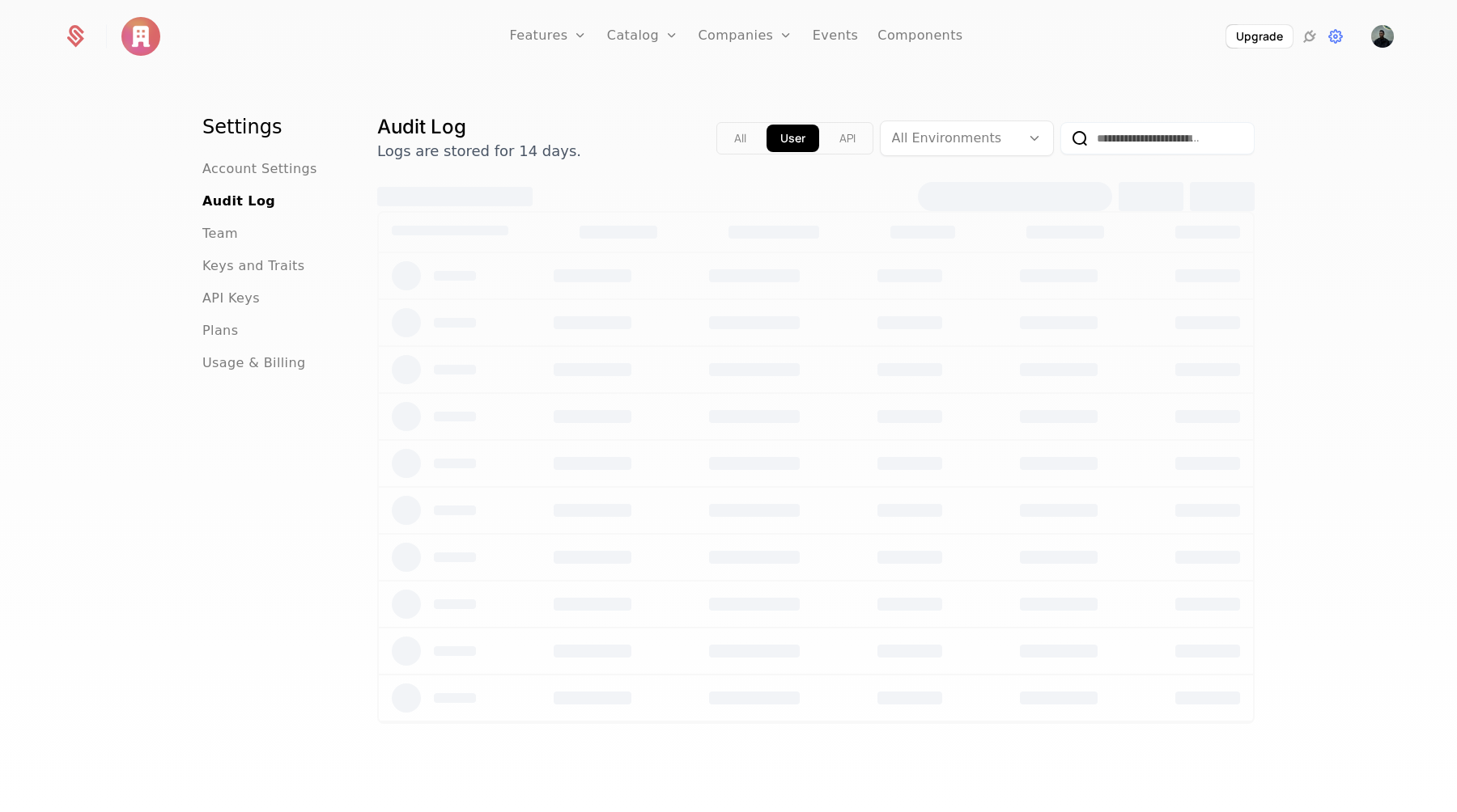
click at [1313, 34] on icon at bounding box center [1310, 36] width 20 height 20
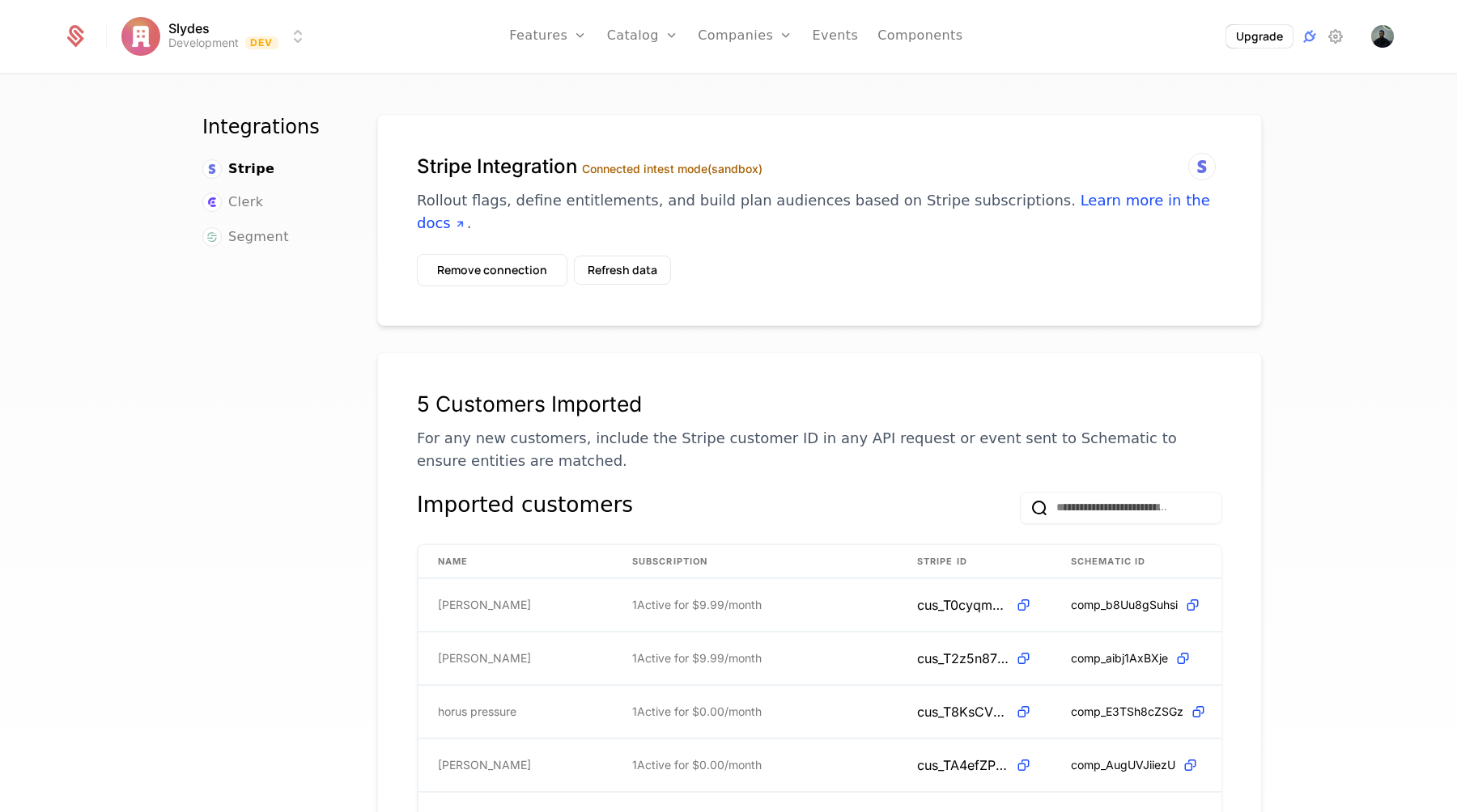
click at [254, 205] on span "Clerk" at bounding box center [245, 202] width 35 height 20
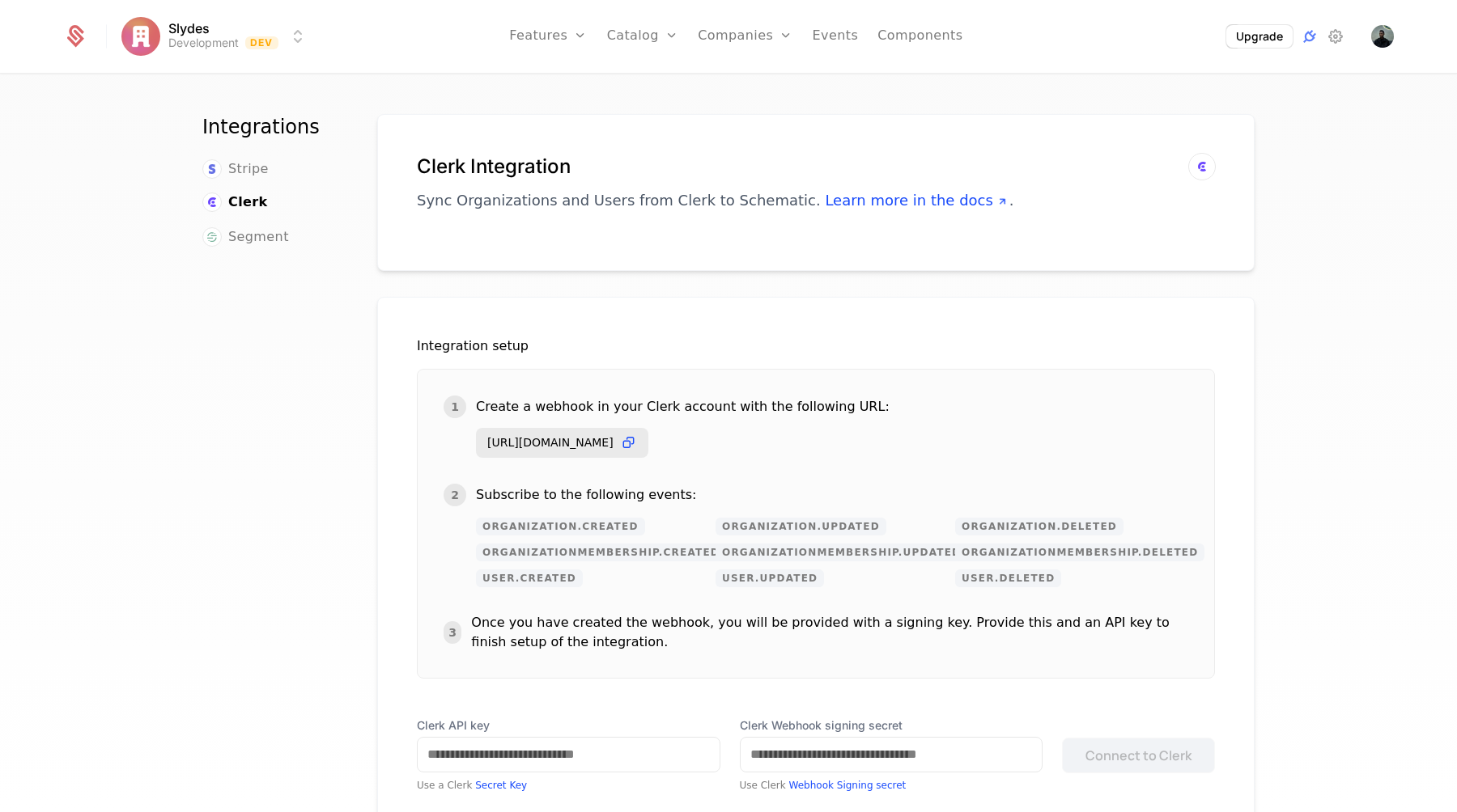
click at [246, 236] on span "Segment" at bounding box center [258, 237] width 61 height 20
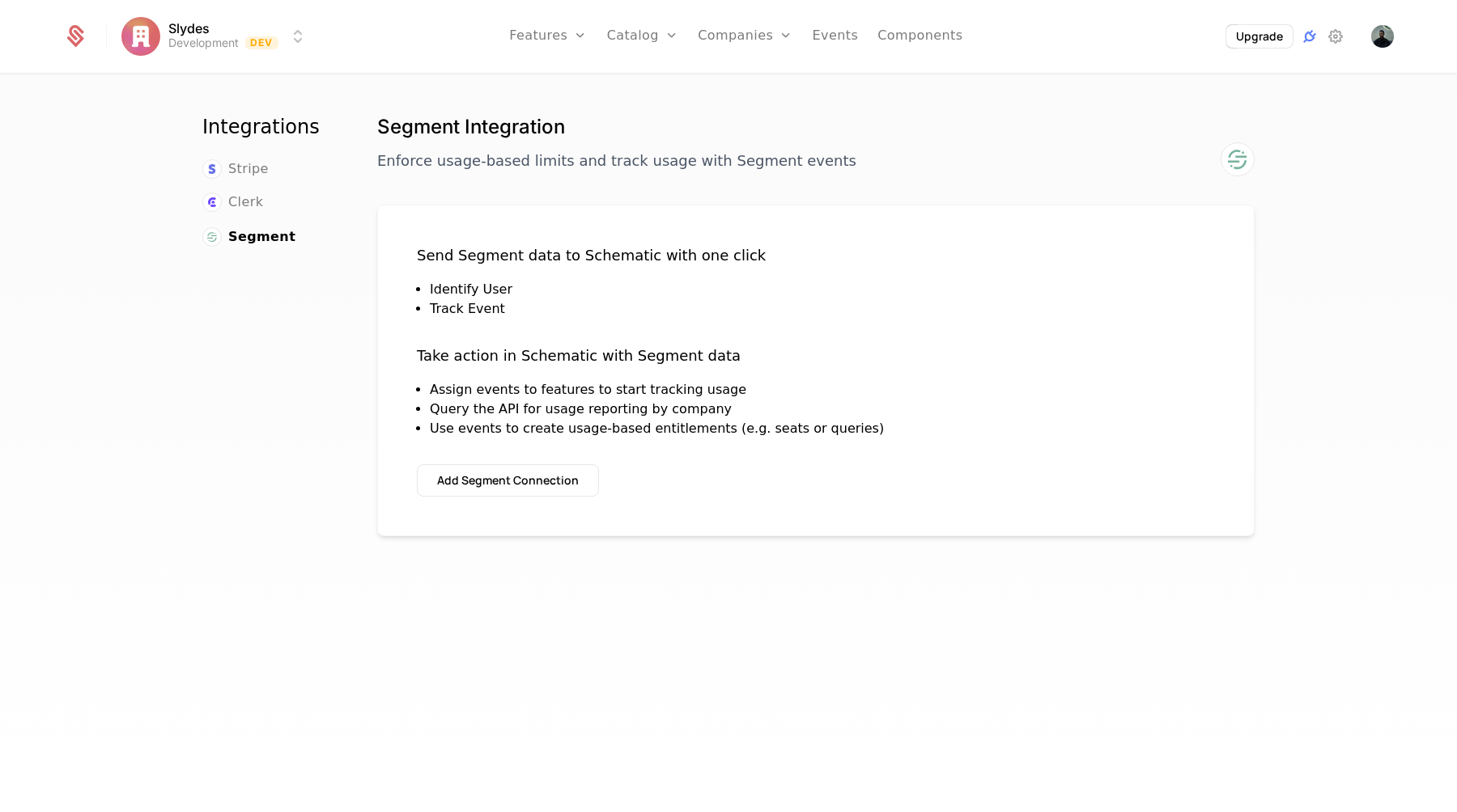
click at [660, 106] on link "Add Ons" at bounding box center [668, 105] width 83 height 13
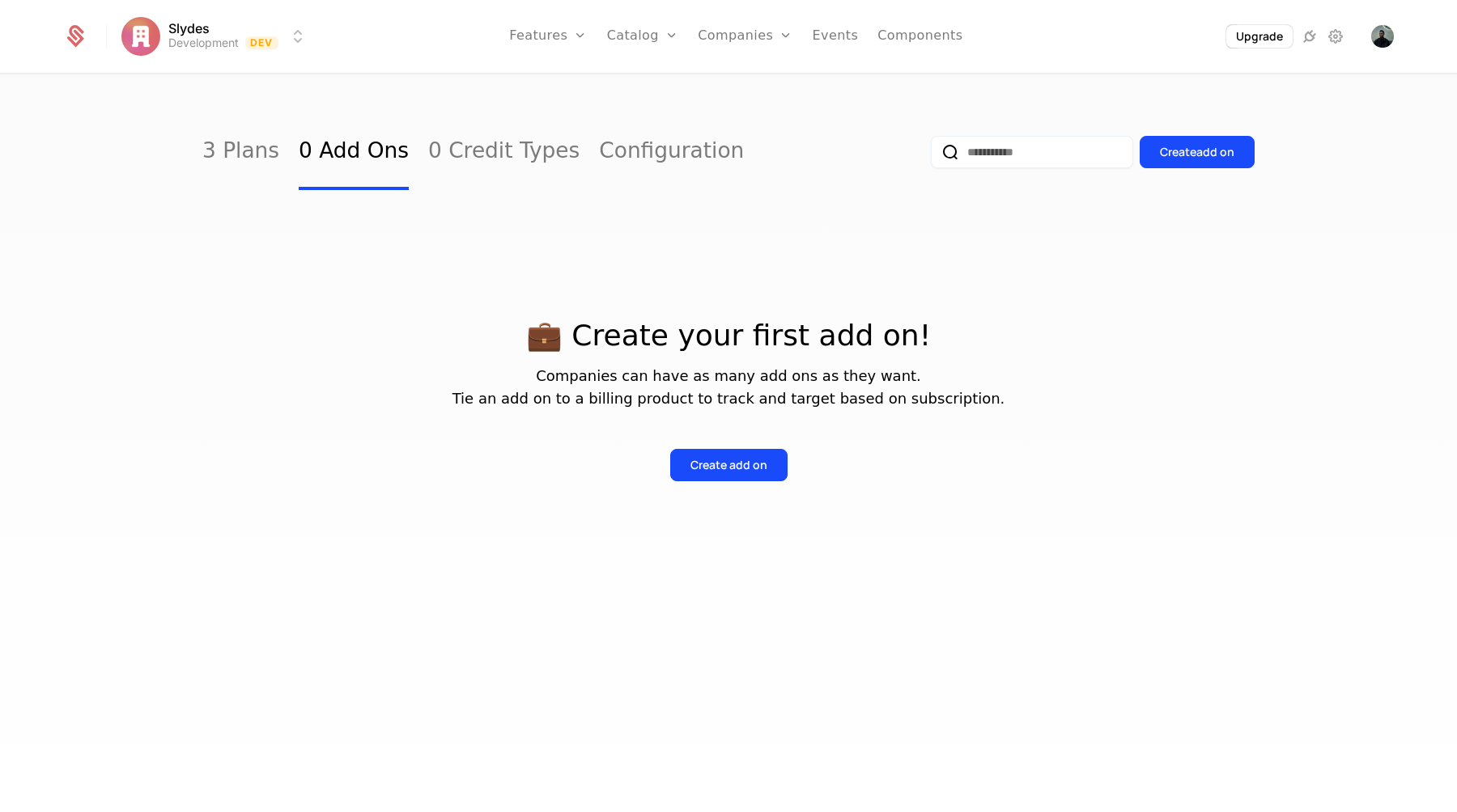
click at [663, 133] on link "Credits" at bounding box center [668, 131] width 83 height 13
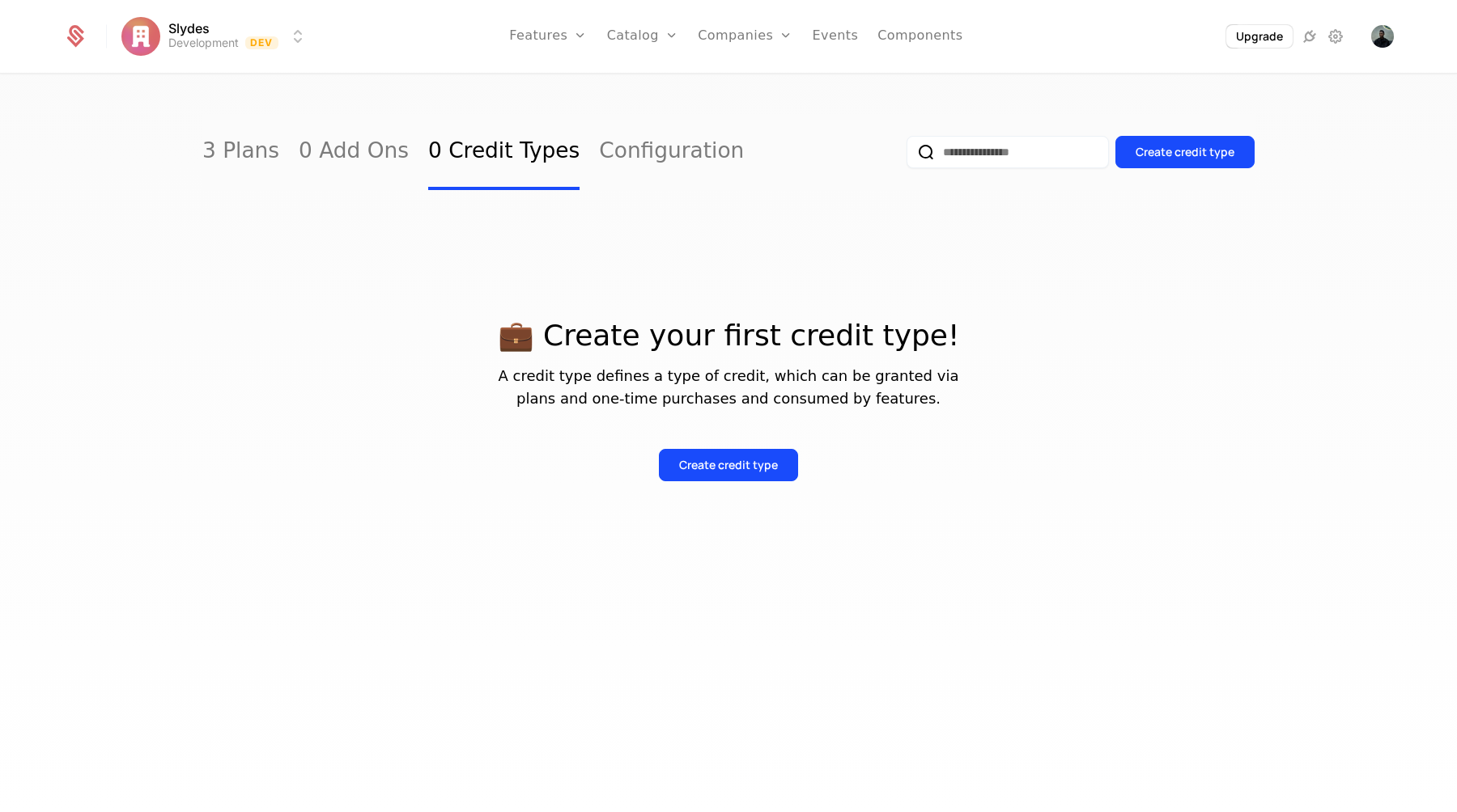
click at [758, 80] on link "Companies" at bounding box center [754, 80] width 74 height 13
